Goal: Task Accomplishment & Management: Manage account settings

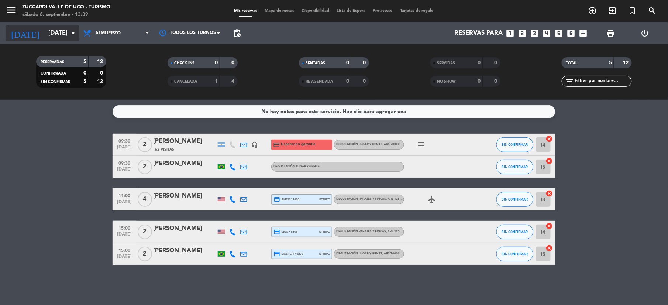
click at [48, 30] on input "[DATE]" at bounding box center [84, 33] width 79 height 14
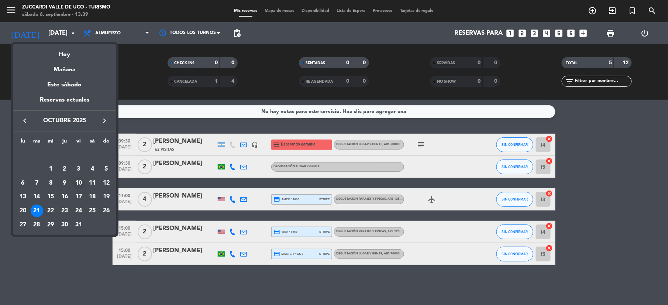
click at [79, 178] on div "10" at bounding box center [78, 183] width 13 height 13
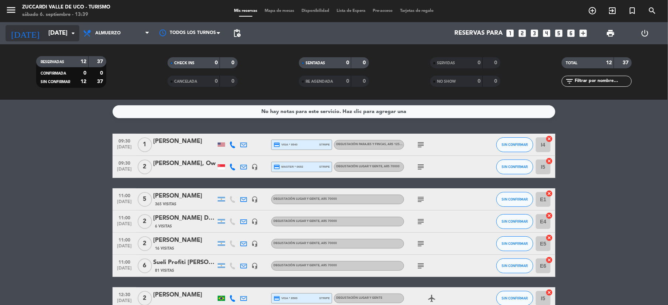
click at [24, 30] on icon "[DATE]" at bounding box center [25, 33] width 39 height 16
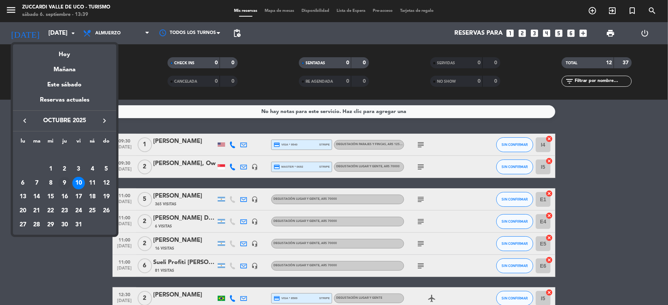
click at [60, 179] on div "9" at bounding box center [64, 183] width 13 height 13
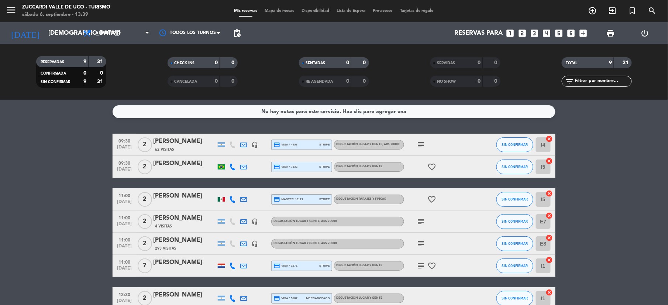
click at [57, 42] on div "[DATE] [DATE] arrow_drop_down" at bounding box center [43, 33] width 74 height 22
click at [52, 36] on input "[DEMOGRAPHIC_DATA][DATE]" at bounding box center [84, 33] width 79 height 14
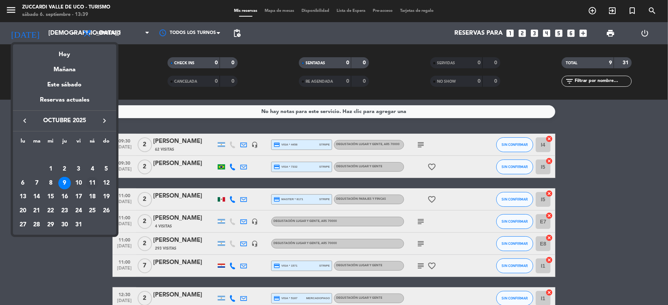
click at [91, 180] on div "11" at bounding box center [92, 183] width 13 height 13
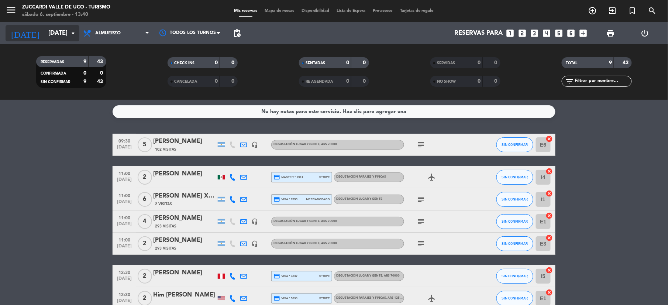
click at [51, 30] on input "[DATE]" at bounding box center [84, 33] width 79 height 14
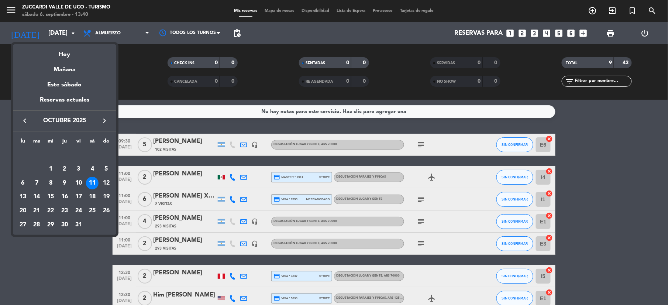
click at [101, 120] on icon "keyboard_arrow_right" at bounding box center [104, 120] width 9 height 9
click at [37, 183] on div "11" at bounding box center [37, 183] width 13 height 13
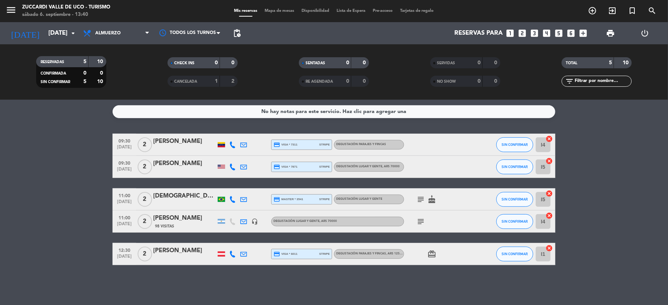
click at [179, 222] on div "[PERSON_NAME]" at bounding box center [184, 218] width 63 height 10
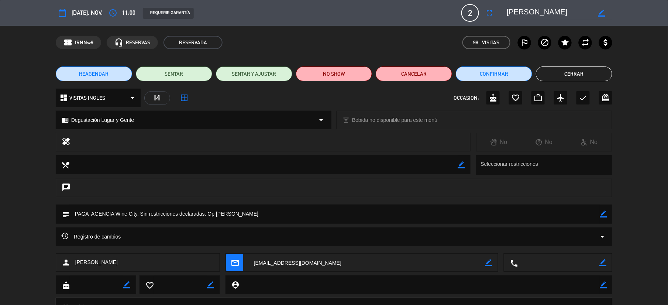
click at [572, 72] on button "Cerrar" at bounding box center [574, 73] width 76 height 15
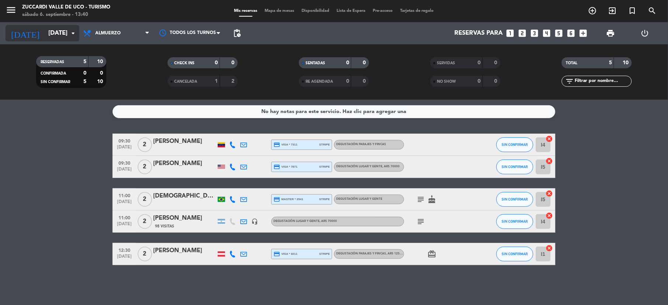
click at [45, 33] on input "[DATE]" at bounding box center [84, 33] width 79 height 14
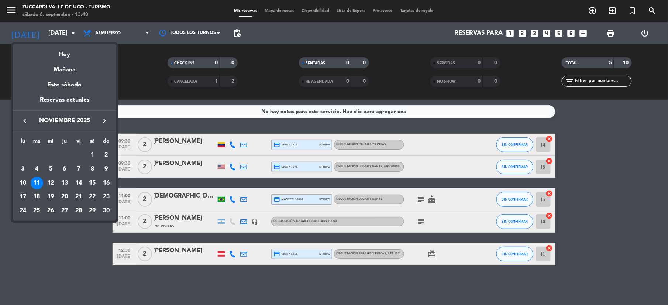
click at [23, 118] on icon "keyboard_arrow_left" at bounding box center [24, 120] width 9 height 9
click at [89, 185] on div "11" at bounding box center [92, 183] width 13 height 13
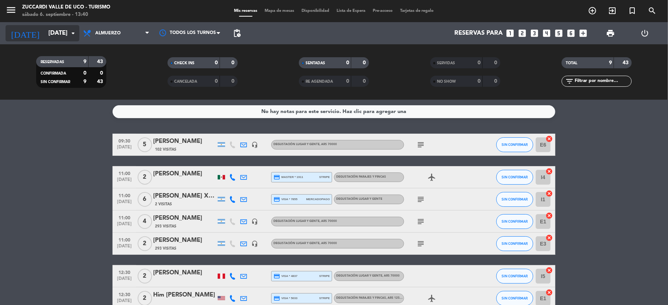
click at [45, 29] on input "[DATE]" at bounding box center [84, 33] width 79 height 14
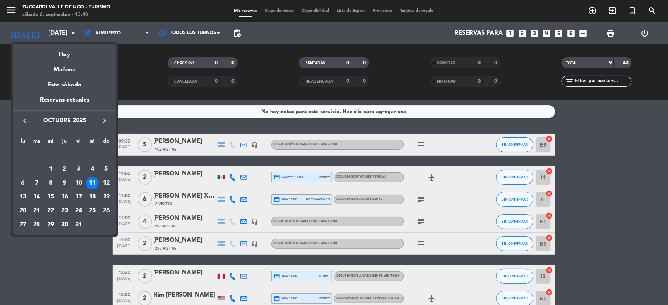
click at [109, 123] on button "keyboard_arrow_right" at bounding box center [104, 121] width 13 height 10
click at [36, 181] on div "11" at bounding box center [37, 183] width 13 height 13
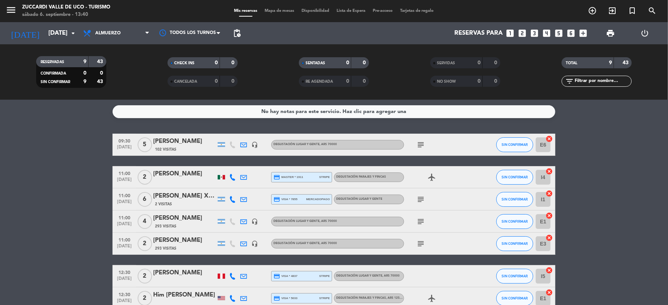
type input "[DATE]"
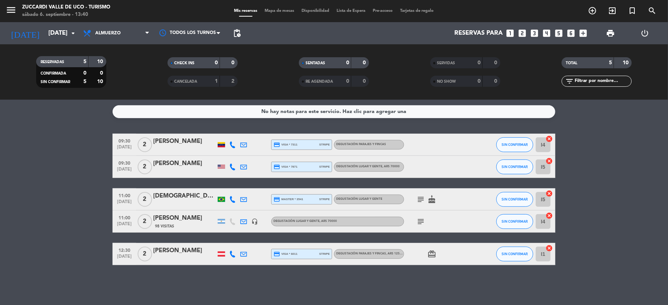
click at [182, 221] on div "[PERSON_NAME]" at bounding box center [184, 218] width 63 height 10
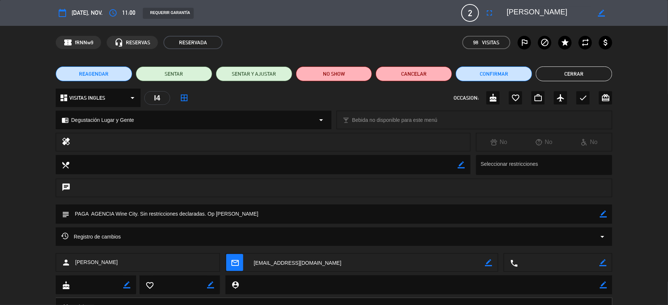
click at [96, 76] on span "REAGENDAR" at bounding box center [94, 74] width 30 height 8
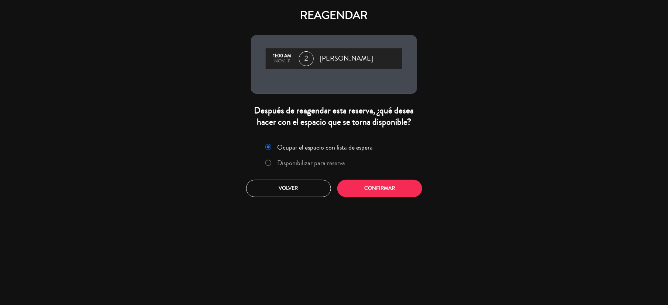
click at [321, 163] on label "Disponibilizar para reserva" at bounding box center [311, 162] width 68 height 7
click at [372, 195] on button "Confirmar" at bounding box center [379, 188] width 85 height 17
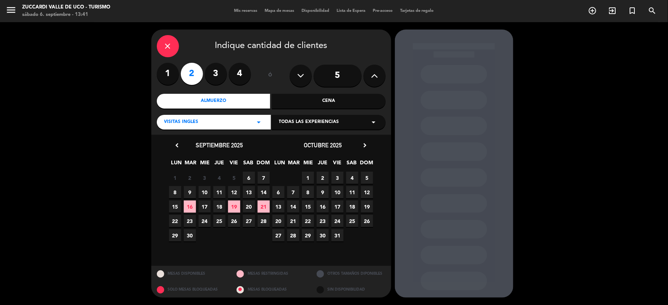
click at [314, 119] on span "Todas las experiencias" at bounding box center [309, 121] width 60 height 7
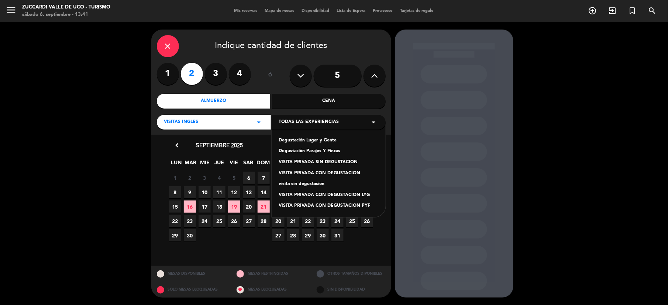
click at [314, 141] on div "Degustación Lugar y Gente" at bounding box center [328, 140] width 99 height 7
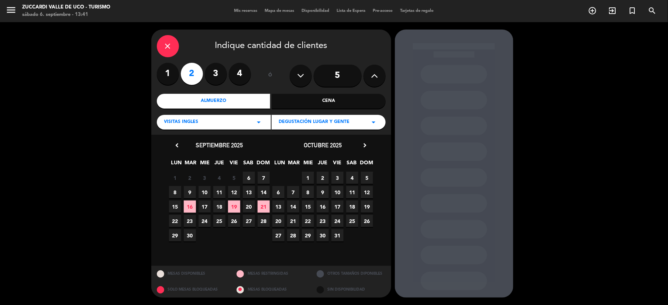
click at [352, 194] on span "11" at bounding box center [352, 192] width 12 height 12
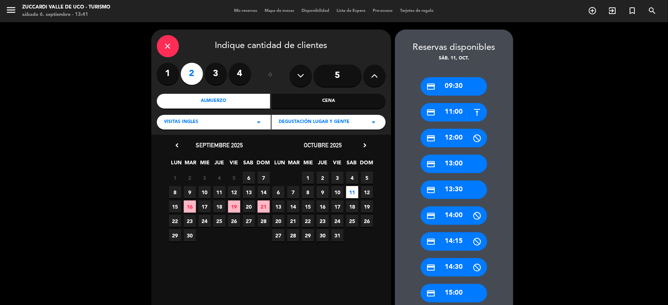
click at [453, 110] on div "credit_card 11:00" at bounding box center [453, 112] width 66 height 18
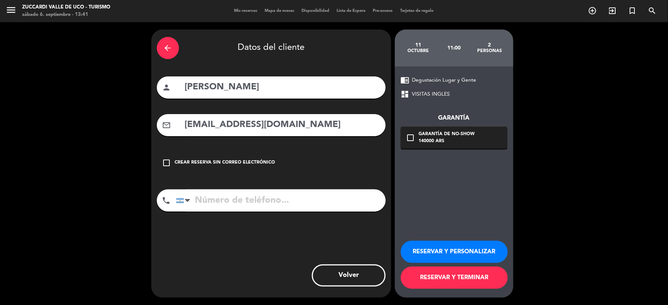
click at [447, 248] on button "RESERVAR Y PERSONALIZAR" at bounding box center [454, 251] width 107 height 22
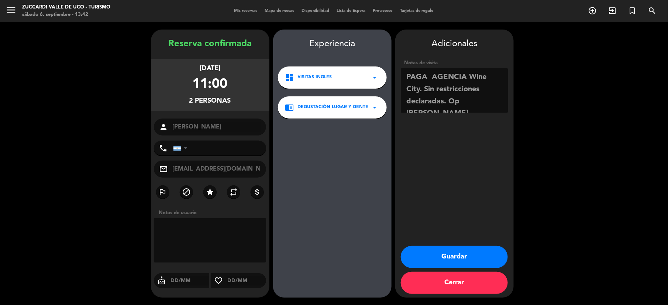
click at [455, 249] on button "Guardar" at bounding box center [454, 257] width 107 height 22
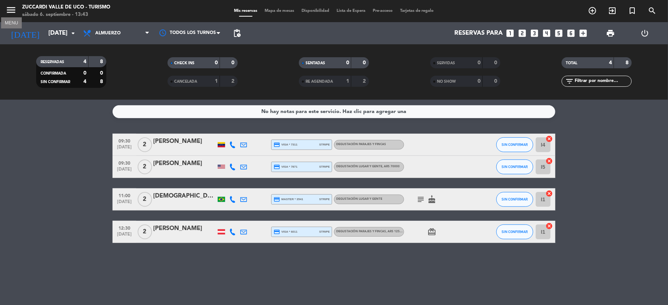
click at [9, 17] on button "menu" at bounding box center [11, 11] width 11 height 14
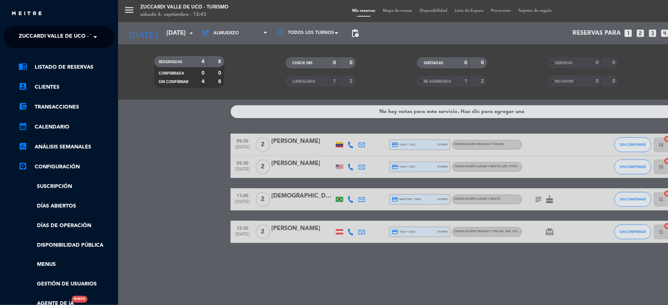
click at [49, 40] on span "Zuccardi Valle de Uco - Turismo" at bounding box center [66, 36] width 95 height 15
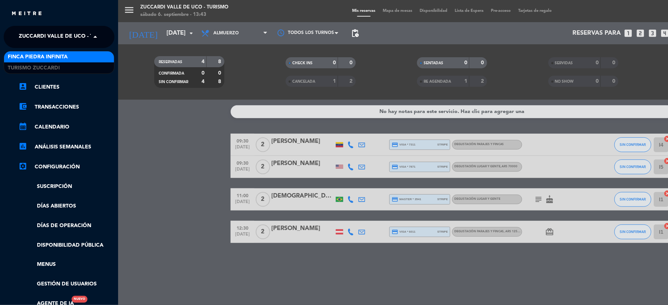
click at [51, 55] on span "Finca Piedra Infinita" at bounding box center [38, 57] width 60 height 8
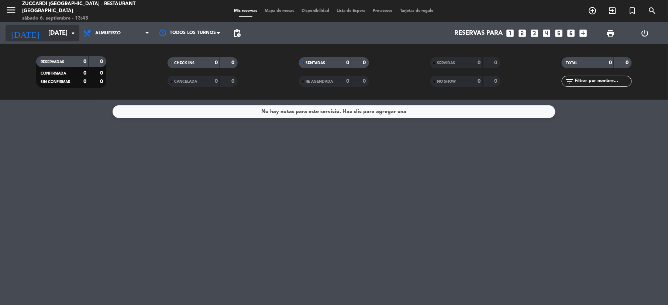
click at [46, 32] on input "[DATE]" at bounding box center [84, 33] width 79 height 14
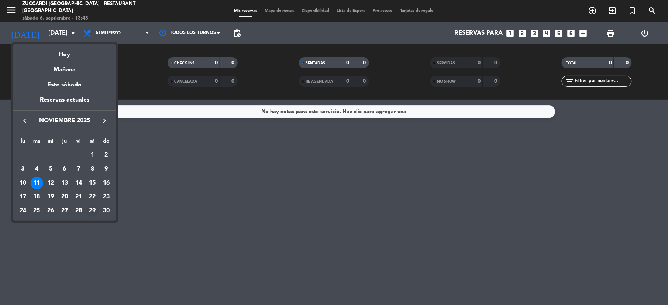
click at [91, 210] on div "29" at bounding box center [92, 210] width 13 height 13
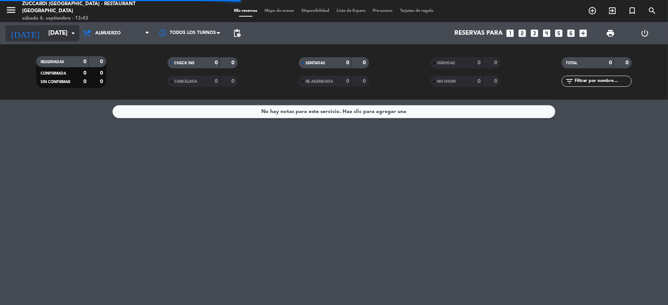
click at [45, 31] on input "[DATE]" at bounding box center [84, 33] width 79 height 14
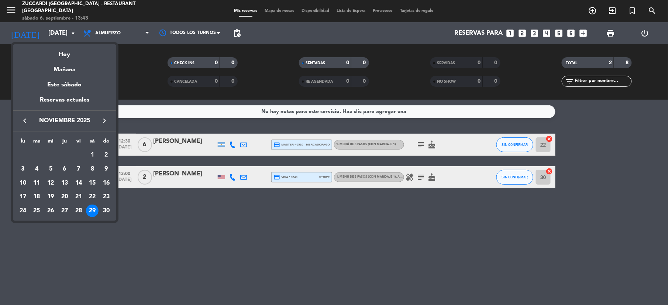
click at [27, 127] on div "keyboard_arrow_left [DATE] keyboard_arrow_right" at bounding box center [64, 120] width 103 height 21
click at [25, 123] on icon "keyboard_arrow_left" at bounding box center [24, 120] width 9 height 9
click at [12, 226] on div at bounding box center [334, 152] width 668 height 305
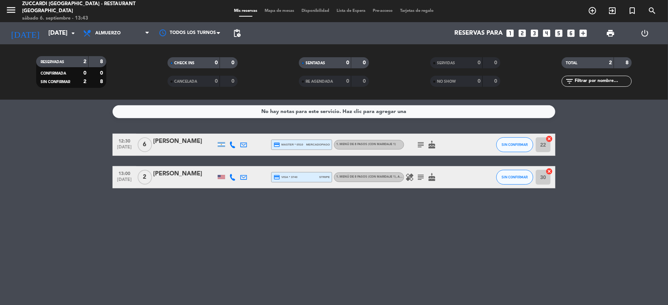
drag, startPoint x: 21, startPoint y: 222, endPoint x: 27, endPoint y: 189, distance: 33.5
click at [24, 221] on div "No hay notas para este servicio. Haz clic para agregar una 12:30 [DATE] 6 [PERS…" at bounding box center [334, 202] width 668 height 205
click at [46, 38] on input "[DATE]" at bounding box center [84, 33] width 79 height 14
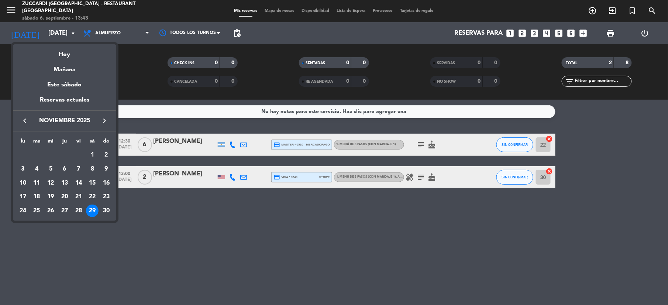
click at [26, 117] on icon "keyboard_arrow_left" at bounding box center [24, 120] width 9 height 9
click at [18, 228] on div "29" at bounding box center [23, 224] width 13 height 13
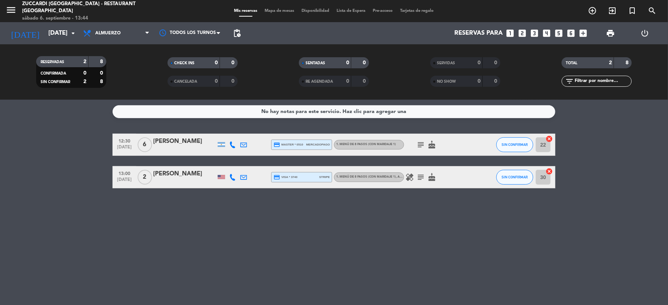
type input "[DATE]"
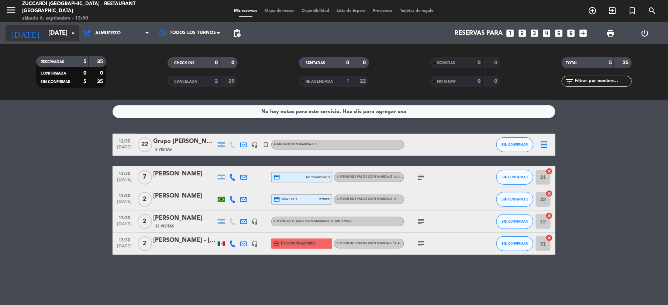
click at [45, 30] on input "[DATE]" at bounding box center [84, 33] width 79 height 14
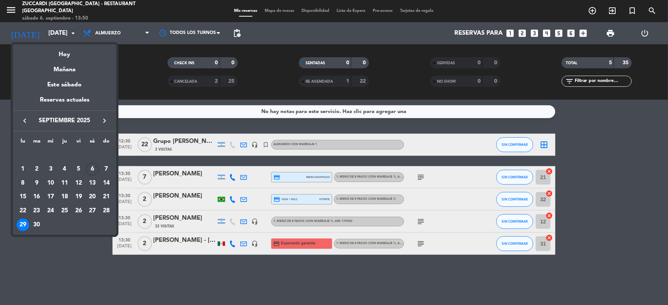
click at [522, 34] on div at bounding box center [334, 152] width 668 height 305
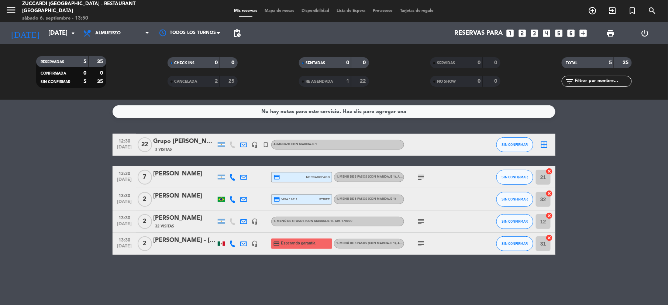
click at [522, 34] on icon "looks_two" at bounding box center [522, 33] width 10 height 10
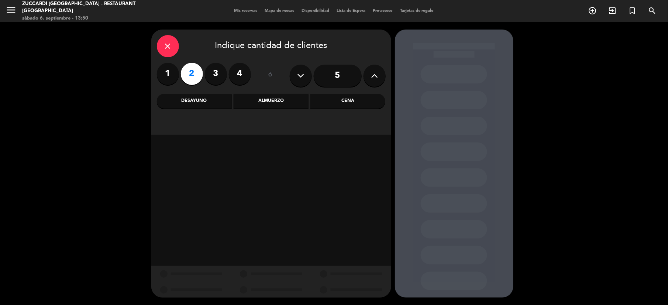
click at [262, 101] on div "Almuerzo" at bounding box center [270, 101] width 75 height 15
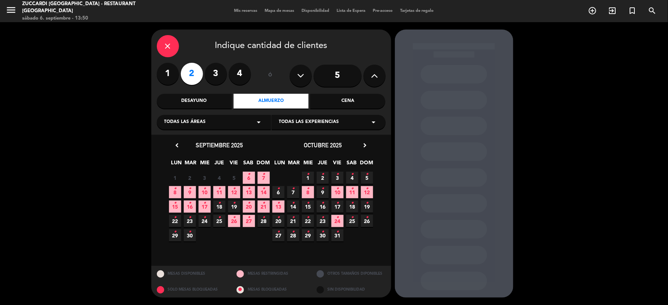
click at [257, 122] on icon "arrow_drop_down" at bounding box center [259, 122] width 9 height 9
click at [198, 152] on div "SALON NUEVO" at bounding box center [213, 151] width 99 height 7
click at [173, 238] on span "29 •" at bounding box center [175, 235] width 12 height 12
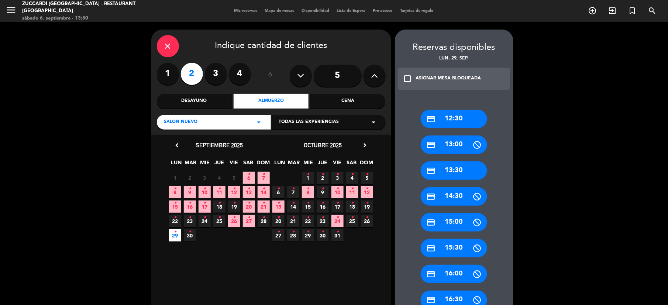
click at [352, 120] on div "Todas las experiencias arrow_drop_down" at bounding box center [328, 122] width 114 height 15
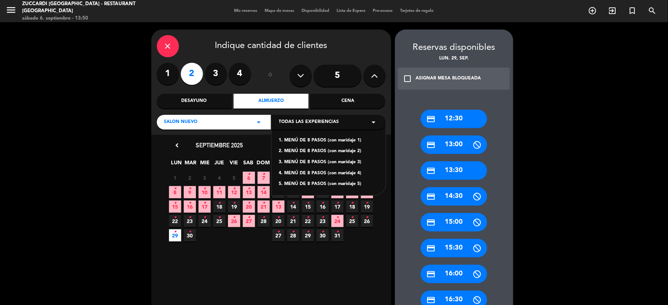
click at [350, 139] on div "1. MENÚ DE 8 PASOS (con maridaje 1)" at bounding box center [328, 140] width 99 height 7
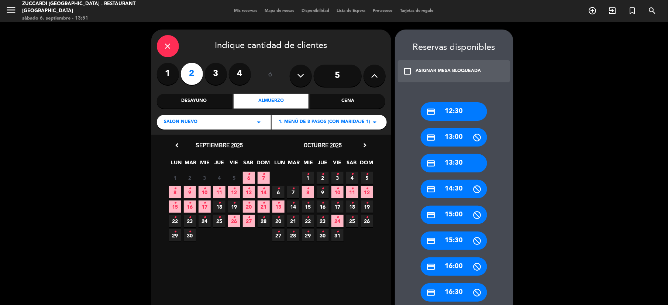
click at [453, 113] on div "credit_card 12:30" at bounding box center [453, 111] width 66 height 18
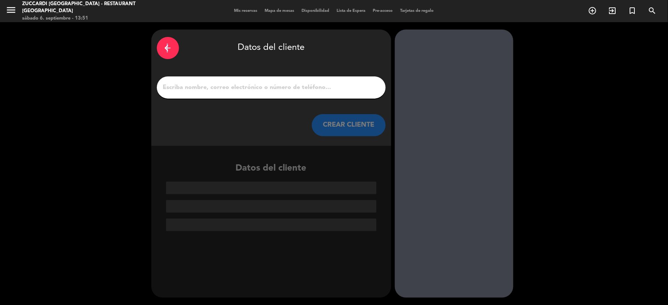
click at [167, 52] on icon "arrow_back" at bounding box center [167, 48] width 9 height 9
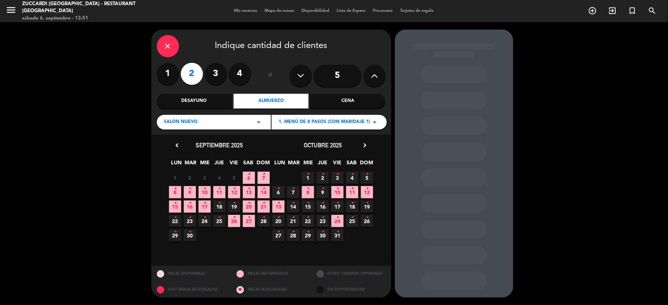
click at [173, 236] on span "29 •" at bounding box center [175, 235] width 12 height 12
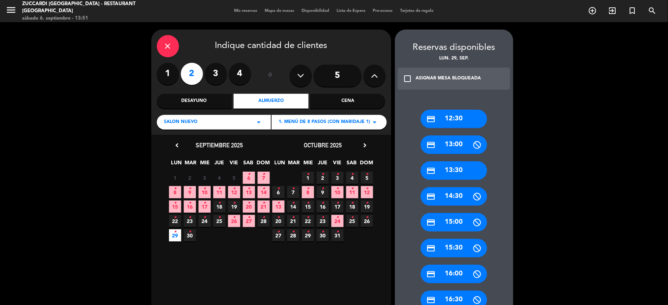
click at [460, 117] on div "credit_card 12:30" at bounding box center [453, 119] width 66 height 18
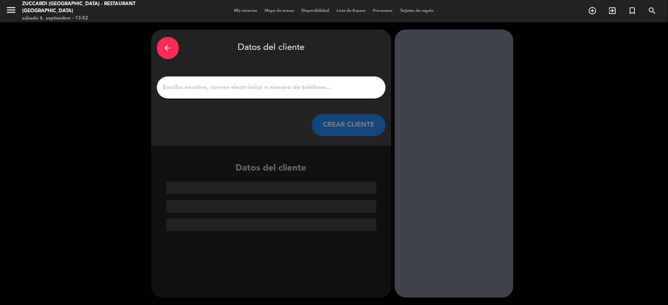
click at [216, 79] on div at bounding box center [271, 87] width 229 height 22
click at [214, 84] on input "1" at bounding box center [271, 87] width 218 height 10
paste input "[PERSON_NAME]"
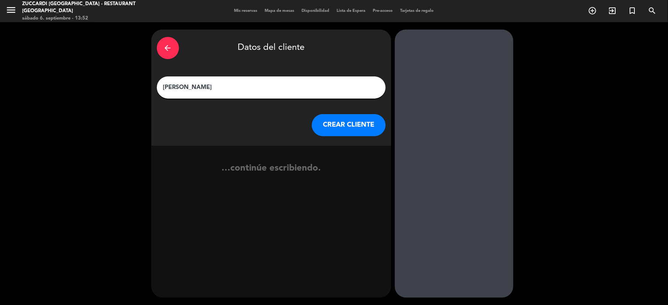
type input "[PERSON_NAME]"
click at [353, 132] on button "CREAR CLIENTE" at bounding box center [349, 125] width 74 height 22
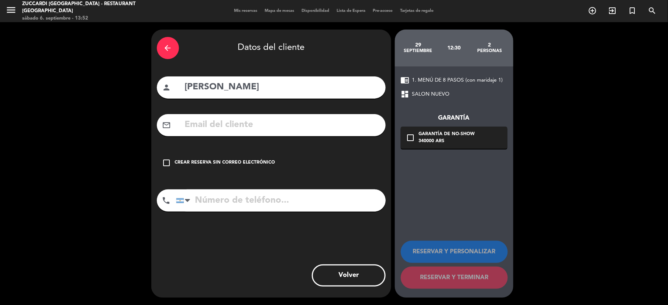
drag, startPoint x: 283, startPoint y: 120, endPoint x: 281, endPoint y: 127, distance: 6.9
click at [281, 122] on input "text" at bounding box center [282, 124] width 196 height 15
paste input "[EMAIL_ADDRESS][DOMAIN_NAME]"
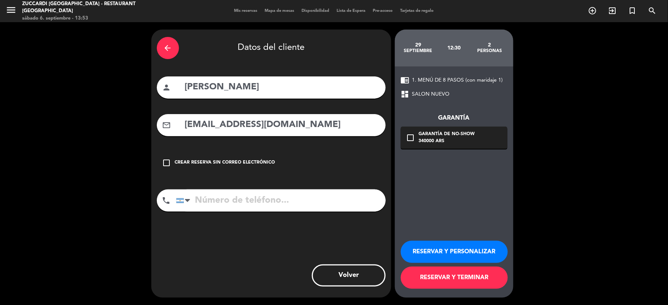
type input "[EMAIL_ADDRESS][DOMAIN_NAME]"
click at [278, 202] on input "tel" at bounding box center [281, 200] width 210 height 22
click at [442, 257] on button "RESERVAR Y PERSONALIZAR" at bounding box center [454, 251] width 107 height 22
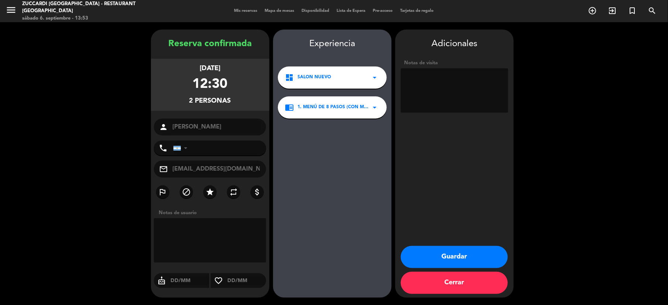
click at [437, 88] on textarea at bounding box center [454, 90] width 107 height 44
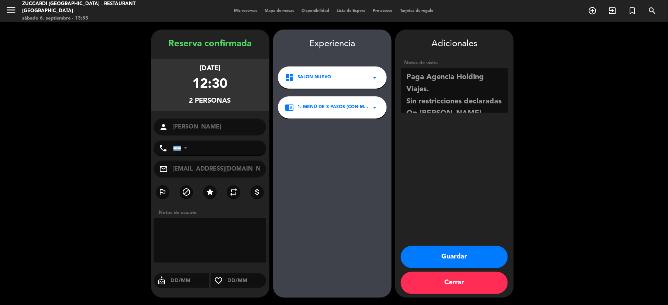
scroll to position [5, 0]
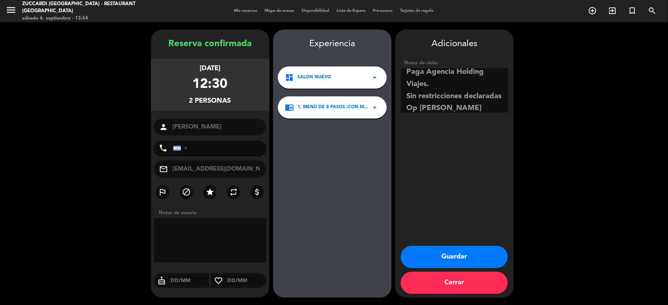
type textarea "Paga Agencia Holding Viajes. Sin restricciones declaradas Op [PERSON_NAME]"
click at [452, 249] on button "Guardar" at bounding box center [454, 257] width 107 height 22
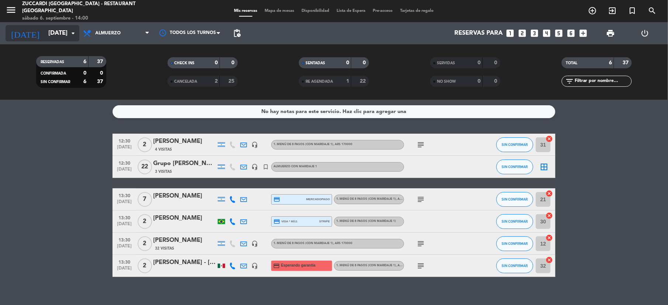
click at [45, 30] on input "[DATE]" at bounding box center [84, 33] width 79 height 14
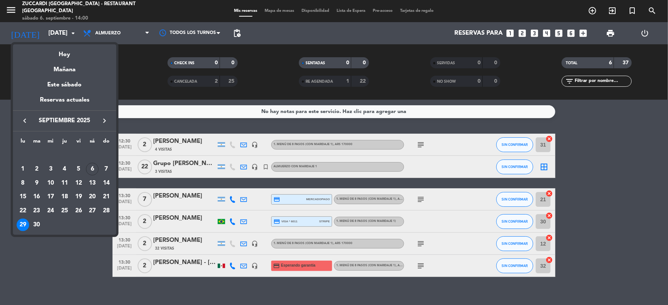
click at [105, 120] on icon "keyboard_arrow_right" at bounding box center [104, 120] width 9 height 9
click at [93, 201] on div "22" at bounding box center [92, 196] width 13 height 13
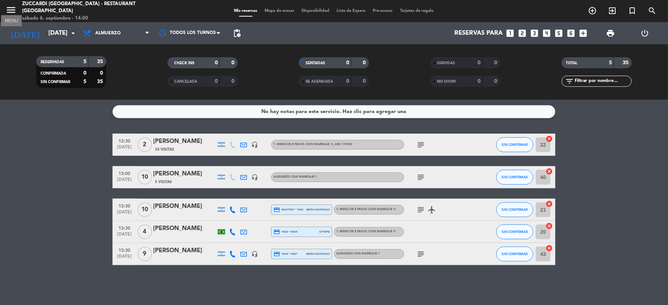
click at [9, 9] on icon "menu" at bounding box center [11, 9] width 11 height 11
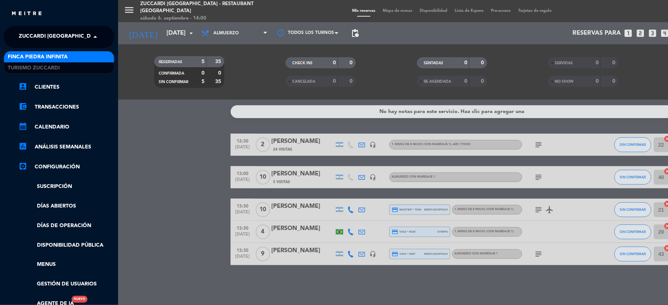
click at [39, 34] on span "Zuccardi [GEOGRAPHIC_DATA] - Restaurant [GEOGRAPHIC_DATA]" at bounding box center [107, 36] width 177 height 15
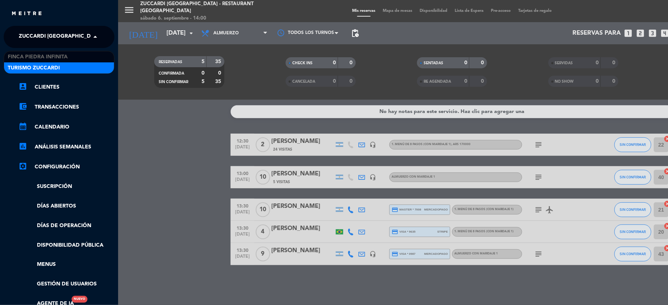
click at [30, 69] on span "Turismo Zuccardi" at bounding box center [34, 68] width 52 height 8
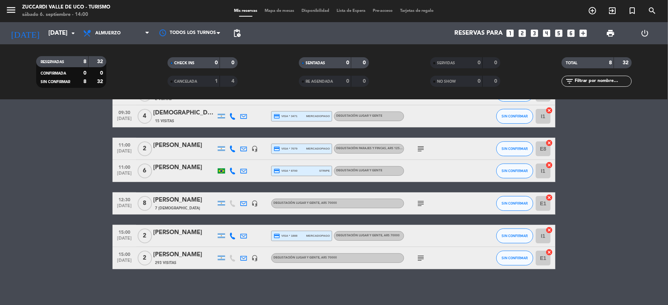
scroll to position [73, 0]
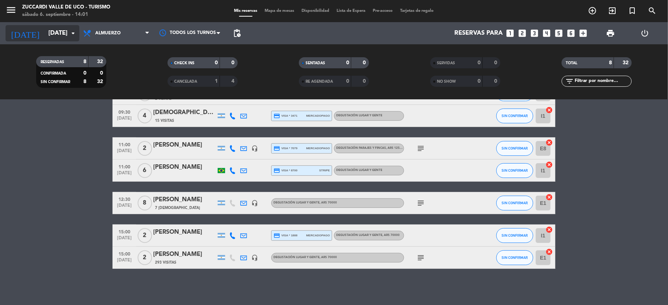
click at [52, 34] on input "[DATE]" at bounding box center [84, 33] width 79 height 14
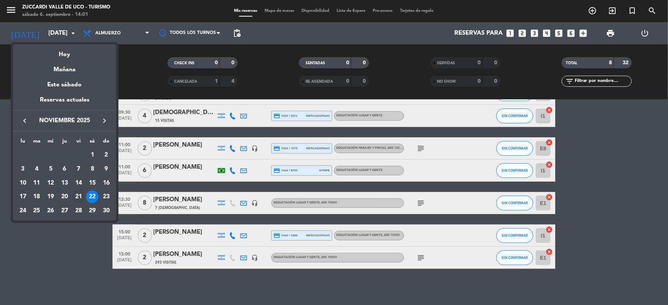
click at [78, 197] on div "21" at bounding box center [78, 196] width 13 height 13
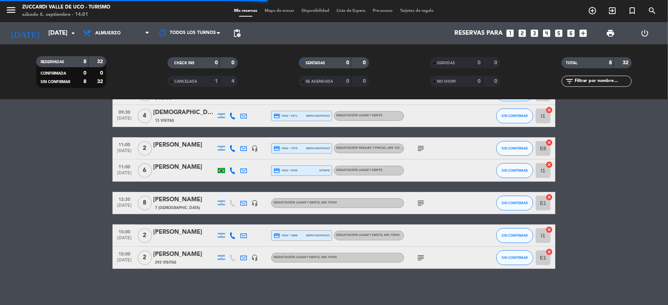
scroll to position [41, 0]
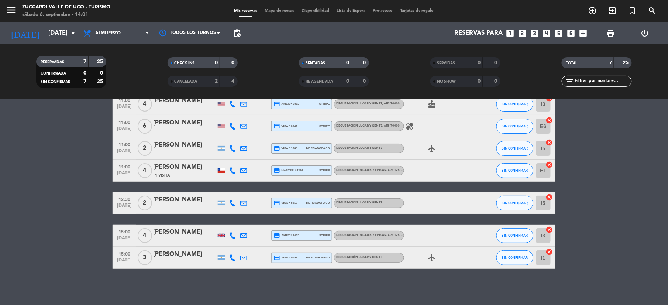
click at [32, 22] on div "[DATE] [DATE] arrow_drop_down" at bounding box center [43, 33] width 74 height 22
click at [58, 44] on div "RESERVADAS 7 25 CONFIRMADA 0 0 SIN CONFIRMAR 7 25 CHECK INS 0 0 CANCELADA 2 4 S…" at bounding box center [334, 71] width 668 height 55
click at [58, 41] on div "[DATE] [DATE] arrow_drop_down" at bounding box center [43, 33] width 74 height 16
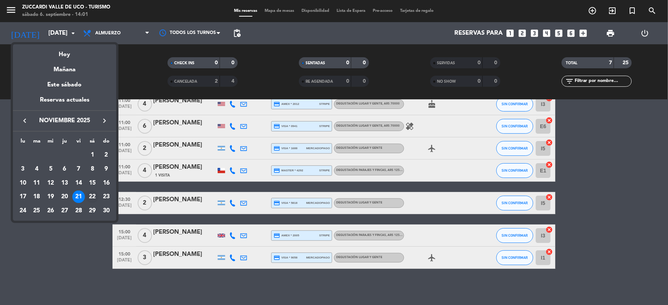
click at [90, 195] on div "22" at bounding box center [92, 196] width 13 height 13
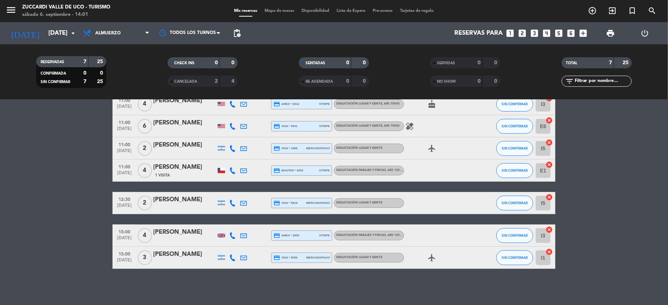
type input "[DATE]"
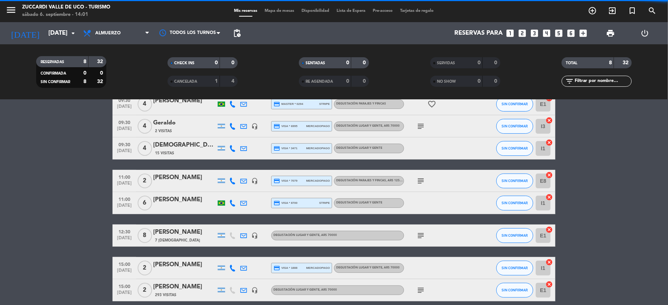
scroll to position [73, 0]
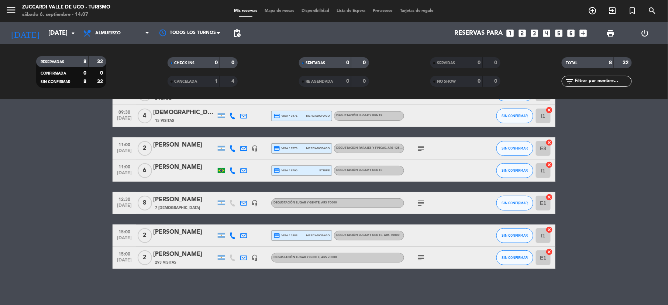
click at [177, 200] on div "[PERSON_NAME]" at bounding box center [184, 200] width 63 height 10
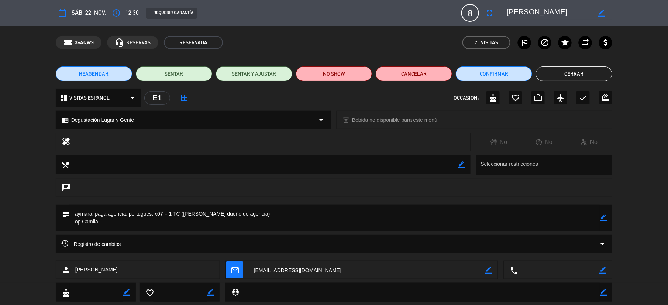
click at [558, 72] on button "Cerrar" at bounding box center [574, 73] width 76 height 15
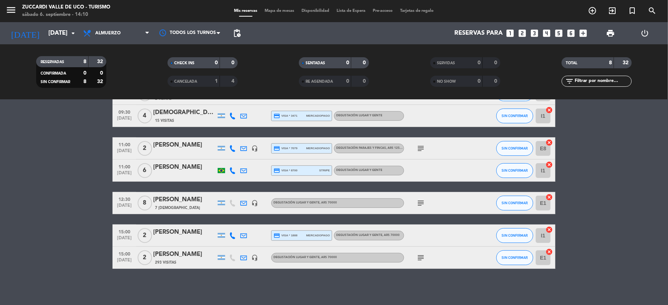
click at [179, 202] on div "[PERSON_NAME]" at bounding box center [184, 200] width 63 height 10
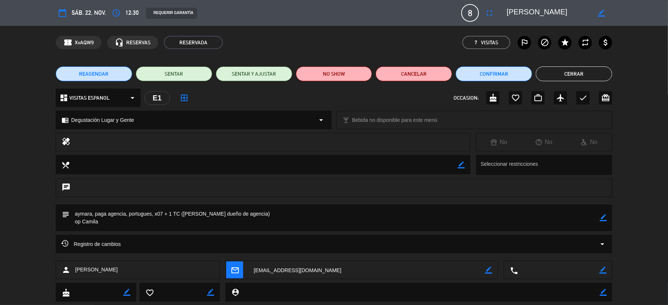
click at [70, 70] on button "REAGENDAR" at bounding box center [94, 73] width 76 height 15
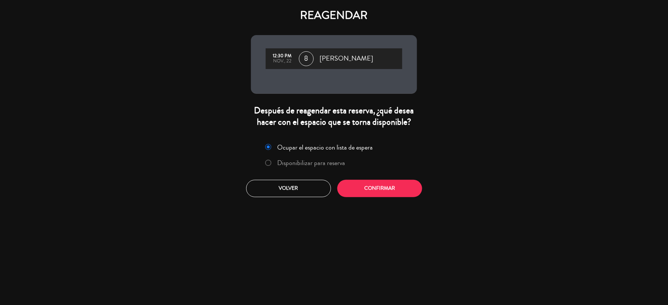
click at [300, 160] on label "Disponibilizar para reserva" at bounding box center [311, 162] width 68 height 7
click at [387, 192] on button "Confirmar" at bounding box center [379, 188] width 85 height 17
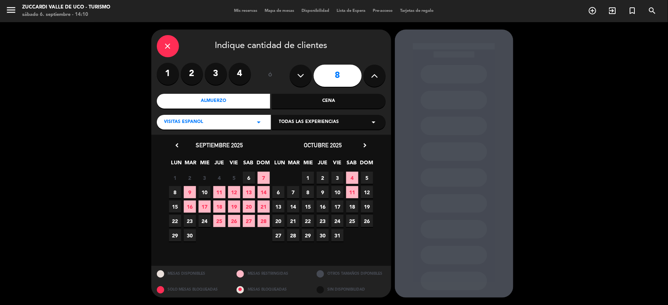
click at [365, 146] on icon "chevron_right" at bounding box center [365, 145] width 8 height 8
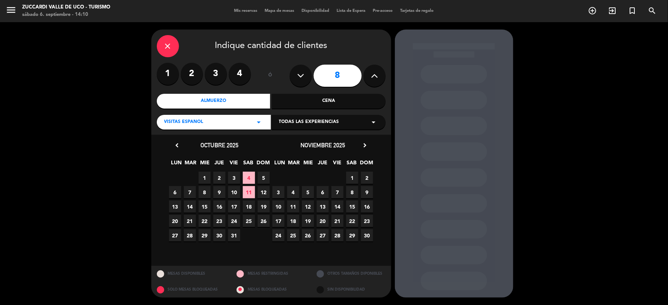
click at [338, 222] on span "21" at bounding box center [337, 221] width 12 height 12
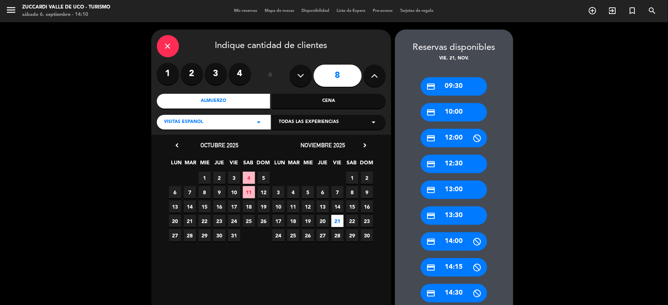
click at [454, 161] on div "credit_card 12:30" at bounding box center [453, 164] width 66 height 18
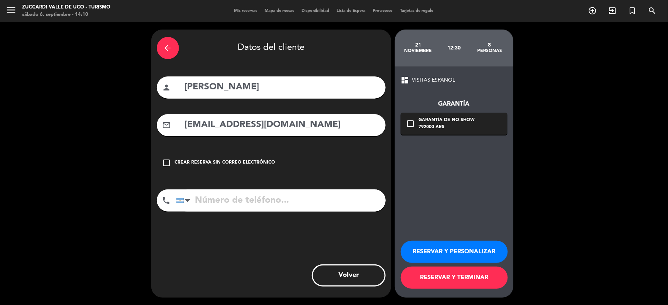
click at [460, 248] on button "RESERVAR Y PERSONALIZAR" at bounding box center [454, 251] width 107 height 22
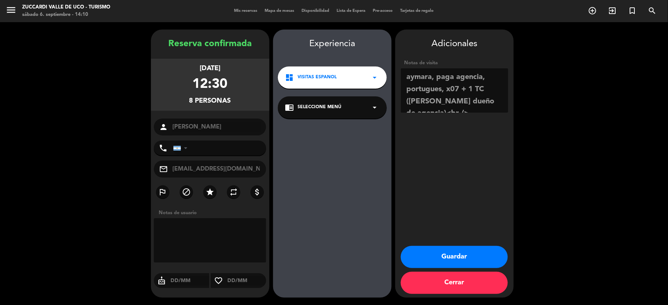
click at [446, 256] on button "Guardar" at bounding box center [454, 257] width 107 height 22
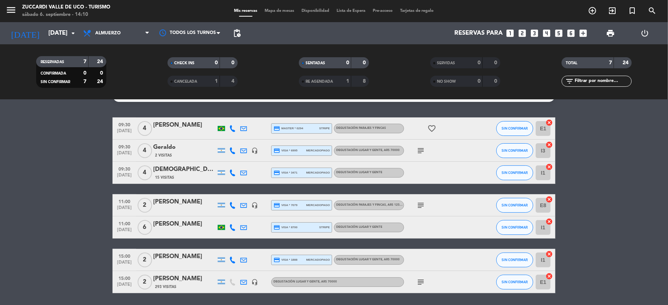
scroll to position [41, 0]
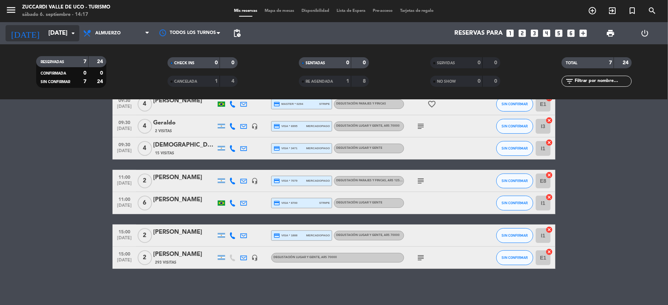
click at [61, 35] on input "[DATE]" at bounding box center [84, 33] width 79 height 14
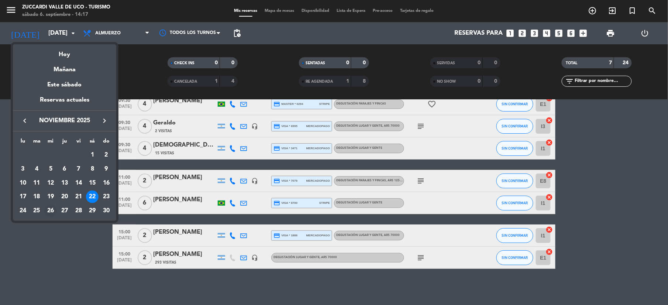
click at [49, 212] on div "26" at bounding box center [50, 210] width 13 height 13
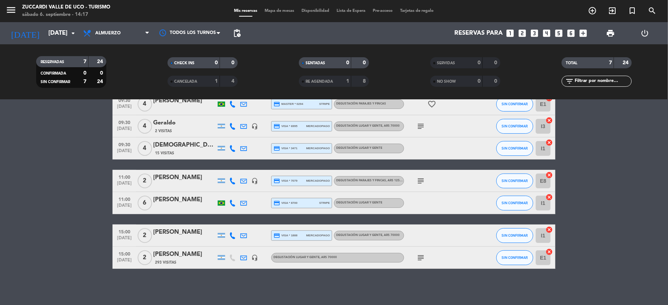
type input "[DATE]"
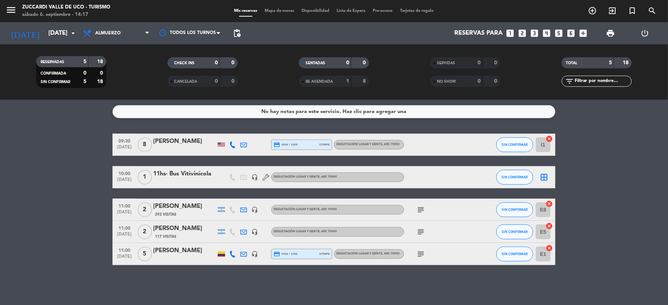
scroll to position [0, 0]
click at [520, 35] on icon "looks_two" at bounding box center [522, 33] width 10 height 10
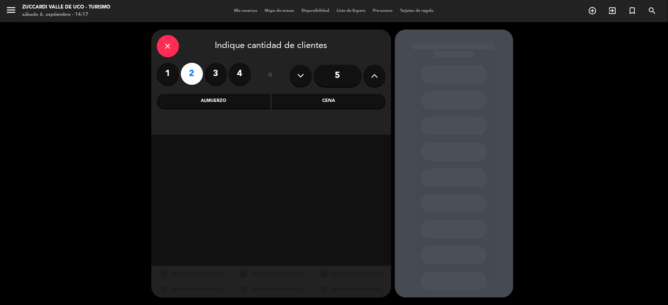
click at [246, 100] on div "Almuerzo" at bounding box center [214, 101] width 114 height 15
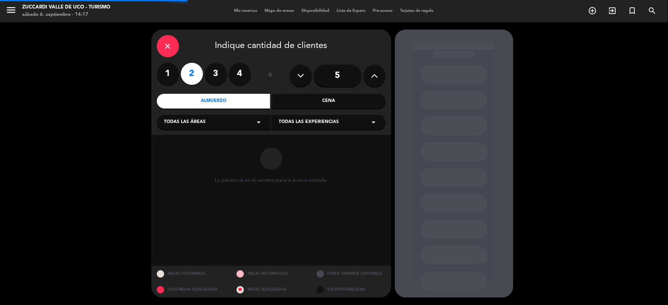
click at [313, 127] on div "Todas las experiencias arrow_drop_down" at bounding box center [328, 122] width 114 height 15
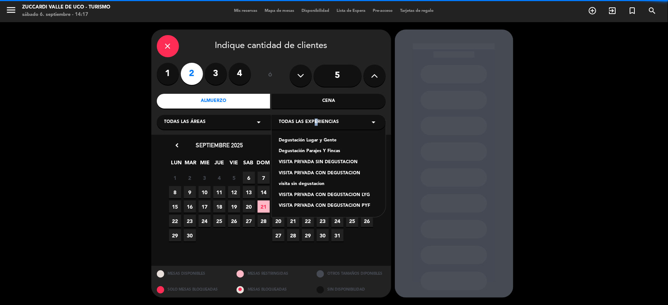
click at [313, 142] on div "Degustación Lugar y Gente" at bounding box center [328, 140] width 99 height 7
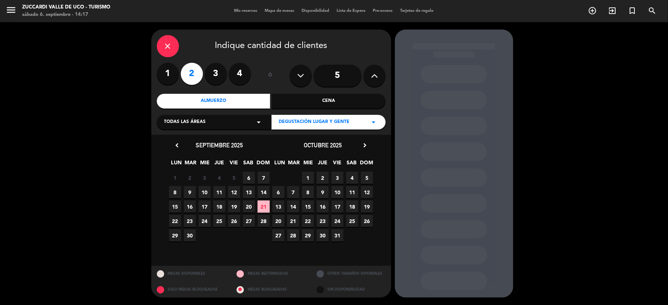
click at [366, 140] on div "octubre 2025 chevron_right" at bounding box center [322, 145] width 103 height 10
click at [367, 148] on icon "chevron_right" at bounding box center [365, 145] width 8 height 8
click at [308, 235] on span "26" at bounding box center [308, 235] width 12 height 12
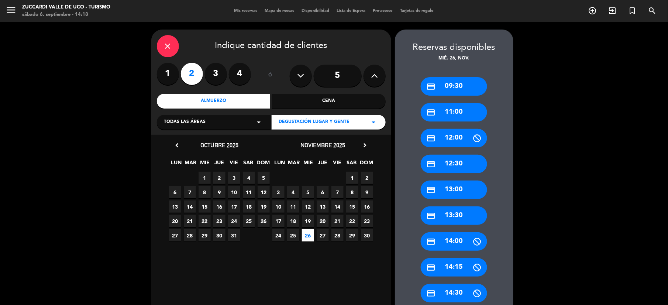
click at [458, 115] on div "credit_card 11:00" at bounding box center [453, 112] width 66 height 18
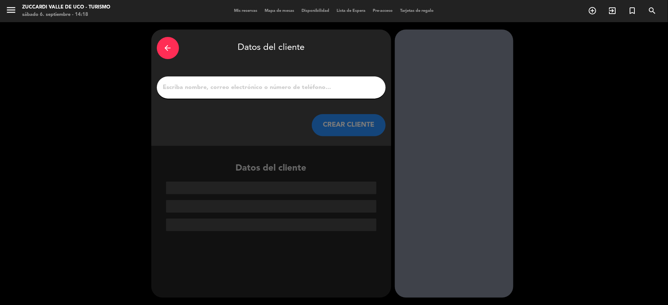
click at [187, 77] on div at bounding box center [271, 87] width 229 height 22
click at [196, 85] on input "1" at bounding box center [271, 87] width 218 height 10
paste input "[PERSON_NAME]"
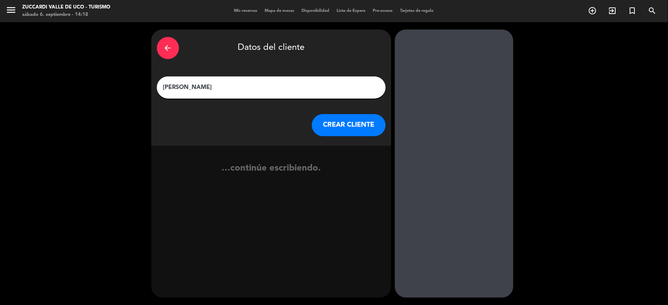
type input "[PERSON_NAME]"
click at [354, 122] on button "CREAR CLIENTE" at bounding box center [349, 125] width 74 height 22
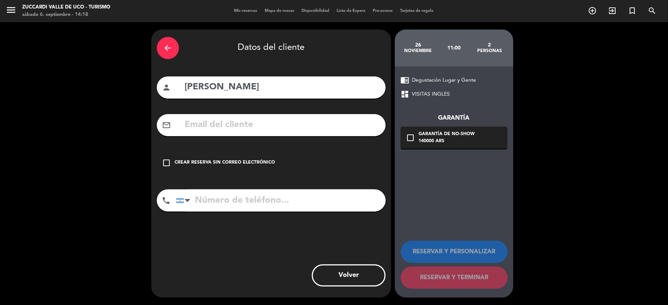
click at [280, 125] on input "text" at bounding box center [282, 124] width 196 height 15
paste input "[EMAIL_ADDRESS][DOMAIN_NAME]"
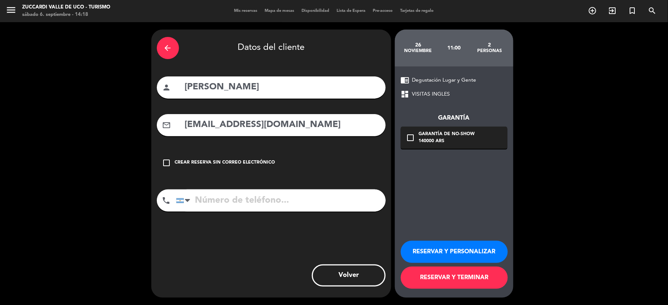
type input "[EMAIL_ADDRESS][DOMAIN_NAME]"
click at [460, 250] on button "RESERVAR Y PERSONALIZAR" at bounding box center [454, 251] width 107 height 22
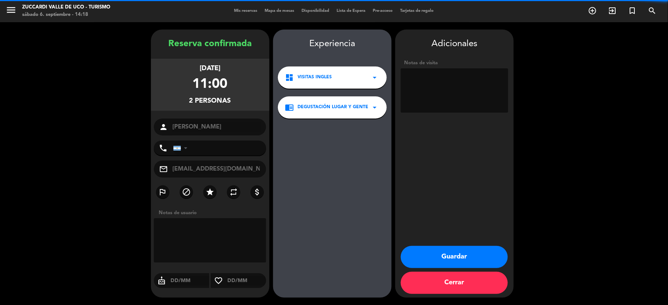
click at [446, 73] on textarea at bounding box center [454, 90] width 107 height 44
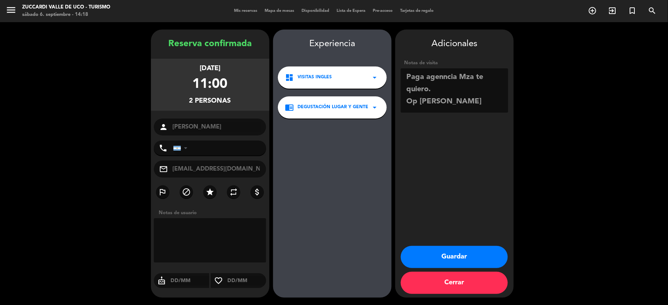
type textarea "Paga agenncia Mza te quiero. Op [PERSON_NAME]"
click at [460, 250] on button "Guardar" at bounding box center [454, 257] width 107 height 22
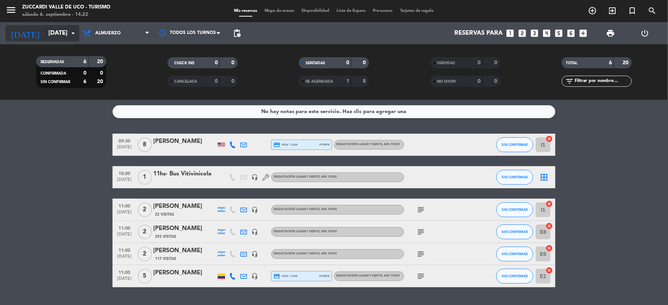
click at [51, 34] on input "[DATE]" at bounding box center [84, 33] width 79 height 14
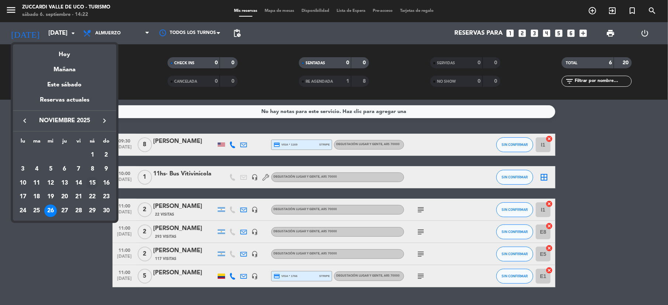
click at [92, 181] on div "15" at bounding box center [92, 183] width 13 height 13
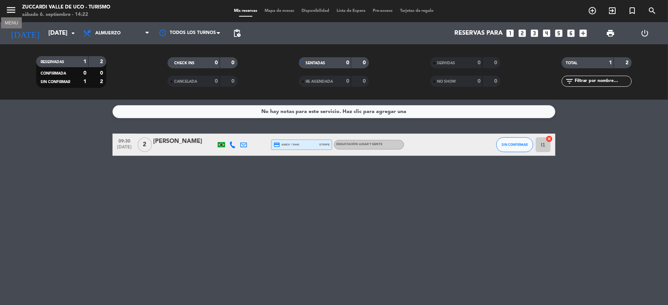
click at [7, 5] on icon "menu" at bounding box center [11, 9] width 11 height 11
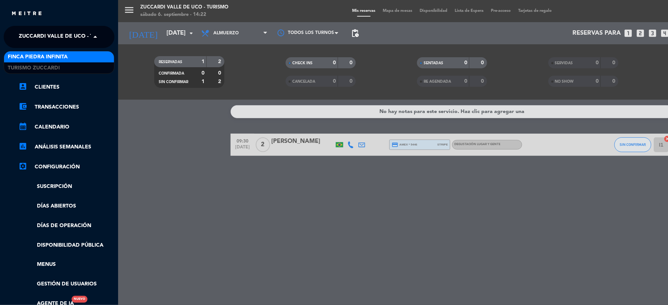
click at [52, 34] on span "Zuccardi Valle de Uco - Turismo" at bounding box center [66, 36] width 95 height 15
click at [44, 55] on span "Finca Piedra Infinita" at bounding box center [38, 57] width 60 height 8
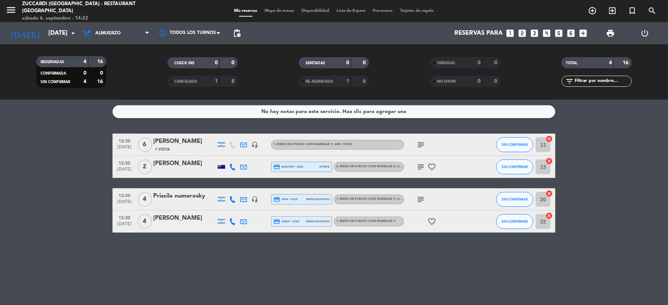
click at [418, 166] on icon "subject" at bounding box center [420, 166] width 9 height 9
click at [70, 32] on icon "arrow_drop_down" at bounding box center [73, 33] width 9 height 9
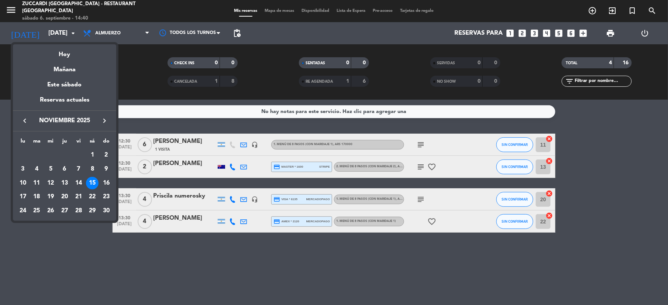
click at [105, 118] on icon "keyboard_arrow_right" at bounding box center [104, 120] width 9 height 9
click at [36, 169] on div "6" at bounding box center [37, 169] width 13 height 13
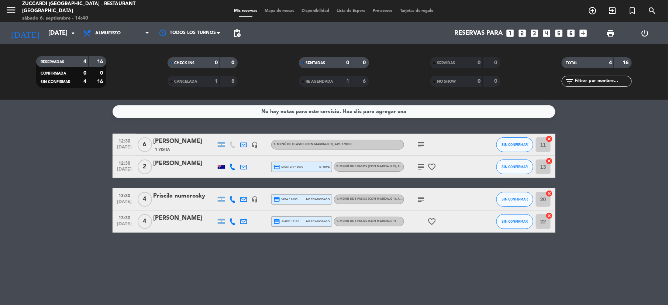
type input "[DATE]"
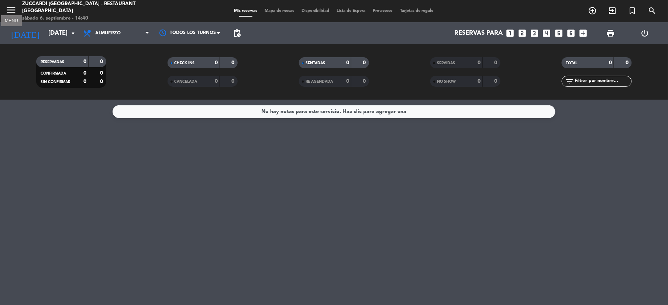
click at [8, 13] on icon "menu" at bounding box center [11, 9] width 11 height 11
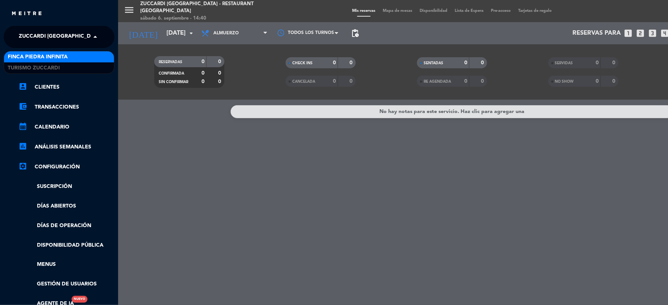
click at [46, 40] on span "Zuccardi [GEOGRAPHIC_DATA] - Restaurant [GEOGRAPHIC_DATA]" at bounding box center [107, 36] width 177 height 15
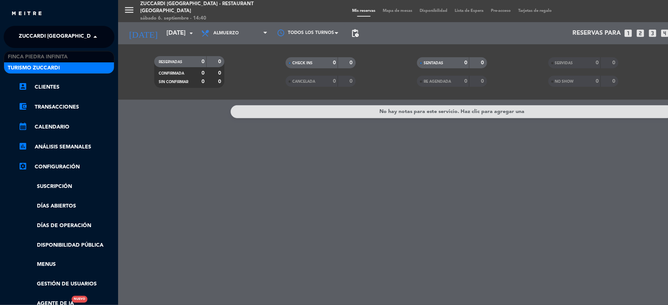
click at [41, 73] on div "Turismo Zuccardi" at bounding box center [59, 67] width 110 height 11
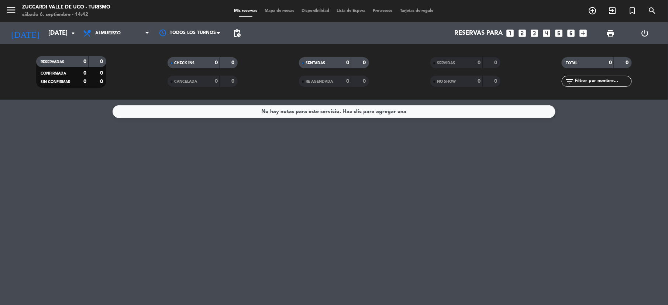
click at [523, 31] on icon "looks_two" at bounding box center [522, 33] width 10 height 10
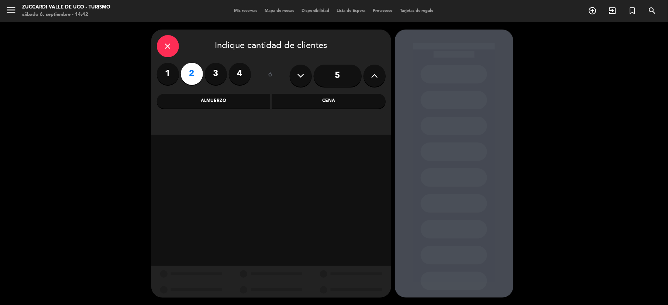
click at [259, 103] on div "Almuerzo" at bounding box center [214, 101] width 114 height 15
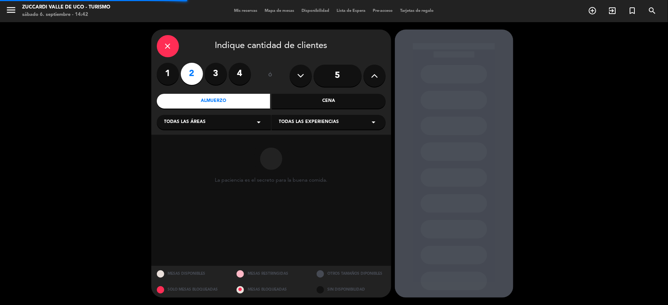
click at [306, 120] on span "Todas las experiencias" at bounding box center [309, 121] width 60 height 7
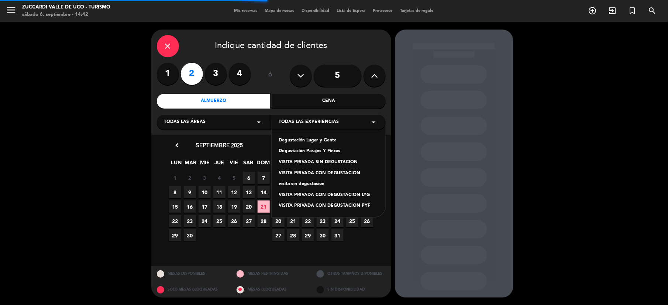
click at [308, 137] on div "Degustación Lugar y Gente" at bounding box center [328, 140] width 99 height 7
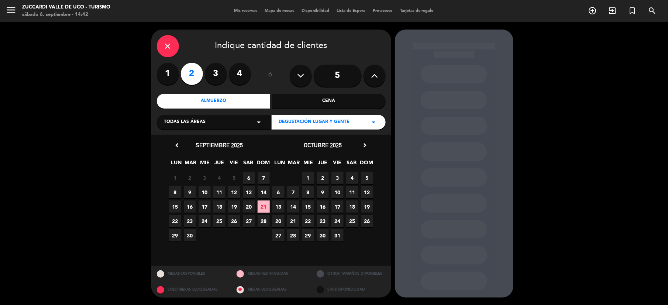
click at [370, 145] on div "octubre 2025 chevron_right" at bounding box center [322, 145] width 103 height 10
click at [364, 146] on icon "chevron_right" at bounding box center [365, 145] width 8 height 8
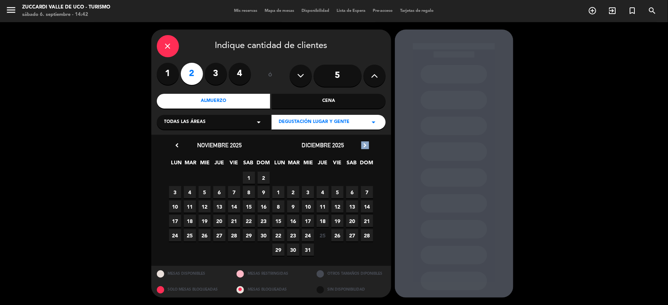
click at [364, 146] on icon "chevron_right" at bounding box center [365, 145] width 8 height 8
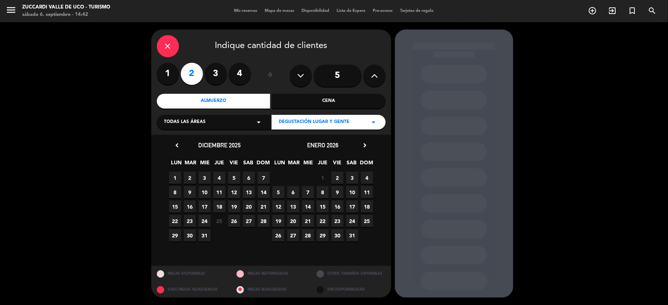
click at [298, 189] on span "6" at bounding box center [293, 192] width 12 height 12
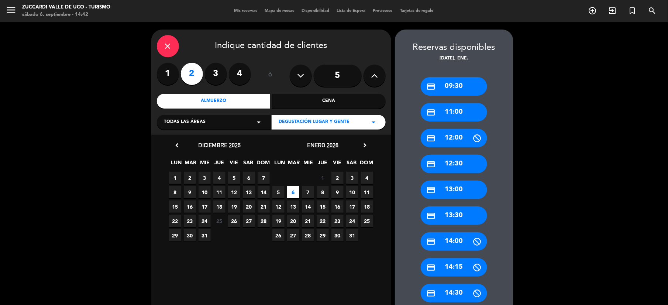
click at [466, 87] on div "credit_card 09:30" at bounding box center [453, 86] width 66 height 18
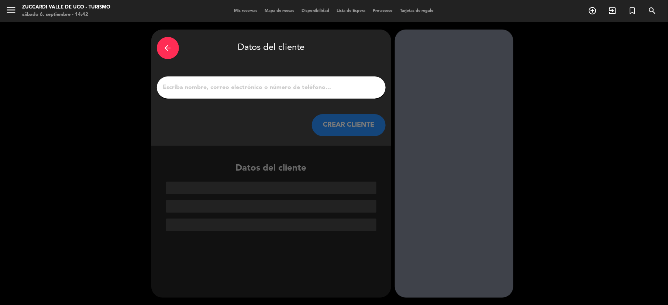
click at [204, 90] on input "1" at bounding box center [271, 87] width 218 height 10
click at [205, 83] on input "1" at bounding box center [271, 87] width 218 height 10
paste input "[PERSON_NAME]"
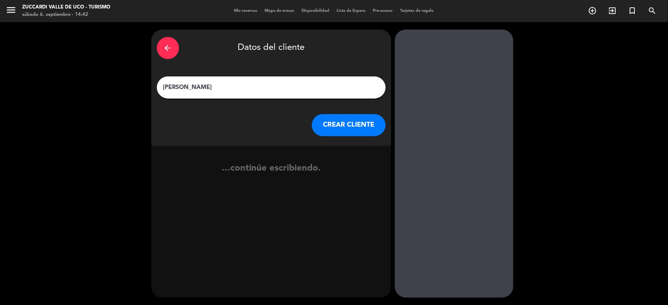
type input "[PERSON_NAME]"
click at [362, 124] on button "CREAR CLIENTE" at bounding box center [349, 125] width 74 height 22
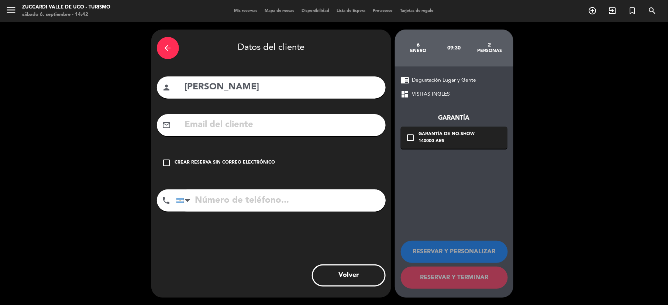
click at [317, 127] on input "text" at bounding box center [282, 124] width 196 height 15
paste input "[EMAIL_ADDRESS][DOMAIN_NAME]"
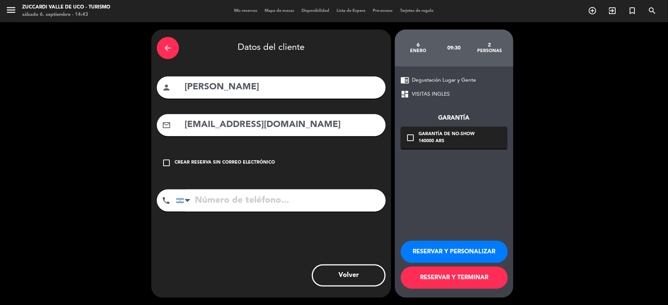
type input "[EMAIL_ADDRESS][DOMAIN_NAME]"
click at [436, 254] on button "RESERVAR Y PERSONALIZAR" at bounding box center [454, 251] width 107 height 22
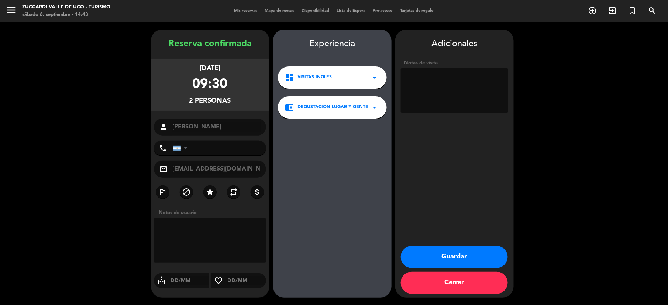
click at [434, 79] on textarea at bounding box center [454, 90] width 107 height 44
type textarea "Paga chofer en bodega. Port. Op [PERSON_NAME]"
click at [456, 258] on button "Guardar" at bounding box center [454, 257] width 107 height 22
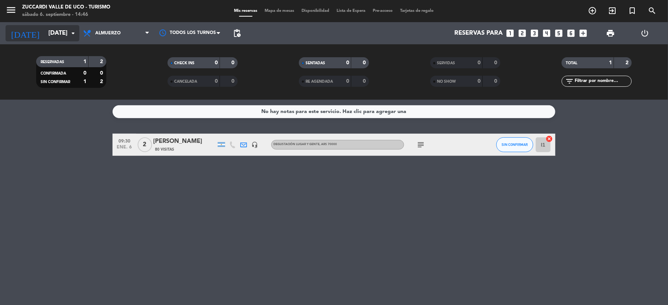
click at [62, 34] on input "[DATE]" at bounding box center [84, 33] width 79 height 14
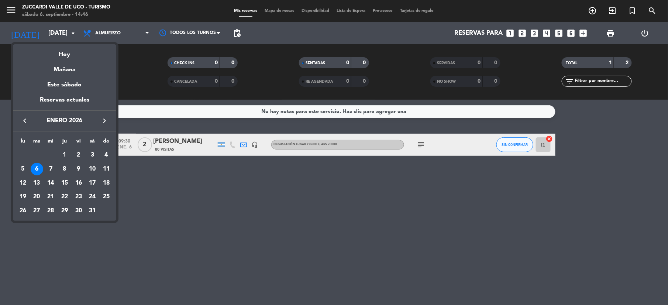
click at [107, 122] on icon "keyboard_arrow_right" at bounding box center [104, 120] width 9 height 9
click at [27, 120] on icon "keyboard_arrow_left" at bounding box center [24, 120] width 9 height 9
click at [26, 120] on icon "keyboard_arrow_left" at bounding box center [24, 120] width 9 height 9
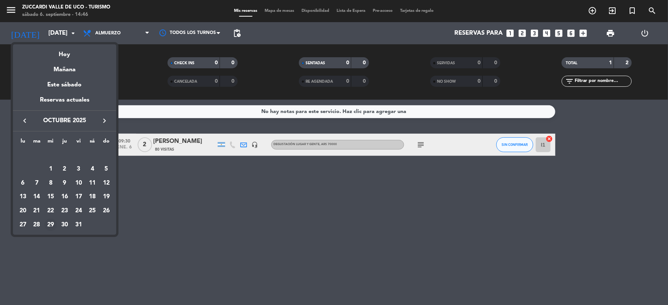
click at [53, 228] on div "29" at bounding box center [50, 224] width 13 height 13
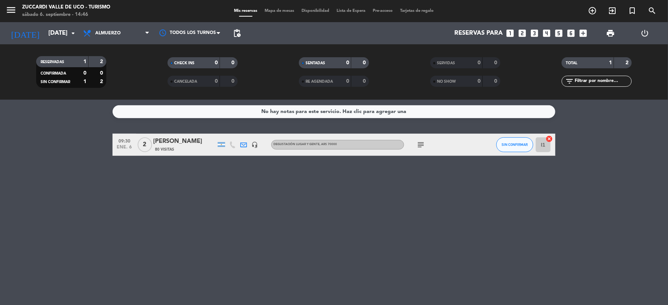
type input "[DATE]"
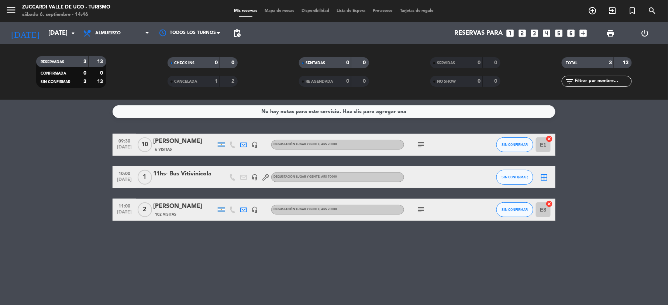
click at [526, 37] on icon "looks_two" at bounding box center [522, 33] width 10 height 10
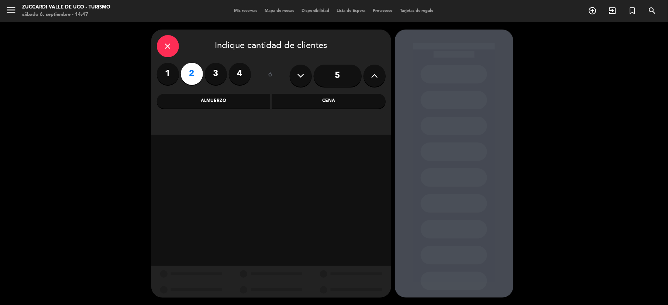
click at [231, 104] on div "Almuerzo" at bounding box center [214, 101] width 114 height 15
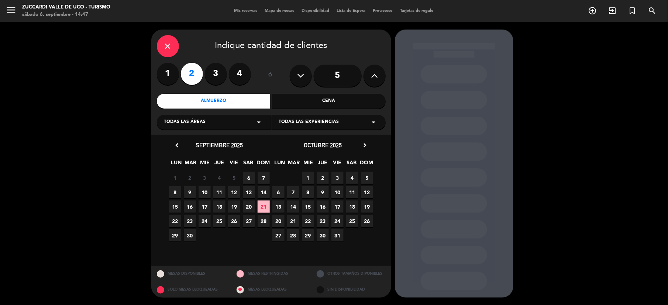
click at [308, 234] on span "29" at bounding box center [308, 235] width 12 height 12
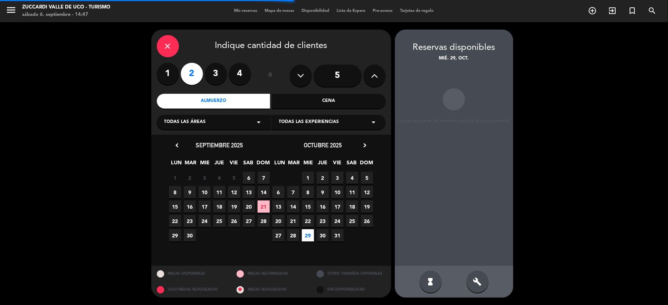
click at [343, 125] on div "Todas las experiencias arrow_drop_down" at bounding box center [328, 122] width 114 height 15
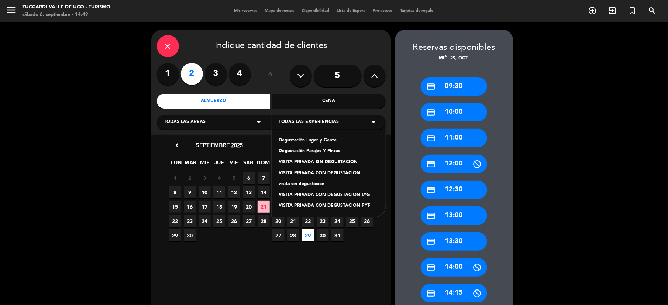
click at [174, 40] on div "close" at bounding box center [168, 46] width 22 height 22
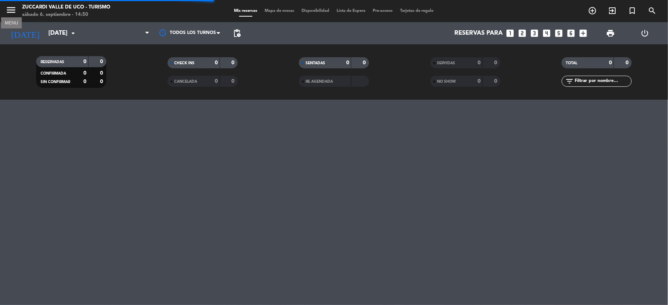
drag, startPoint x: 10, startPoint y: 7, endPoint x: 42, endPoint y: 27, distance: 38.1
click at [10, 7] on icon "menu" at bounding box center [11, 9] width 11 height 11
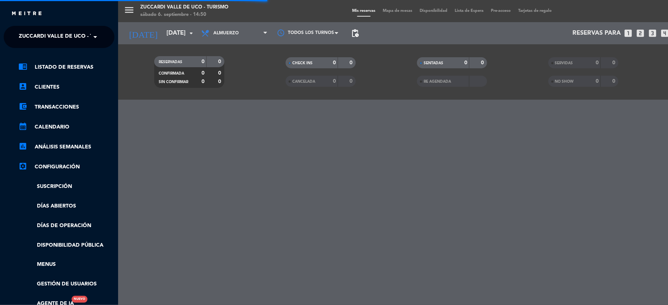
click at [51, 45] on ng-select "× Zuccardi [GEOGRAPHIC_DATA] - Turismo ×" at bounding box center [59, 37] width 111 height 22
click at [51, 38] on span "Zuccardi Valle de Uco - Turismo" at bounding box center [66, 36] width 95 height 15
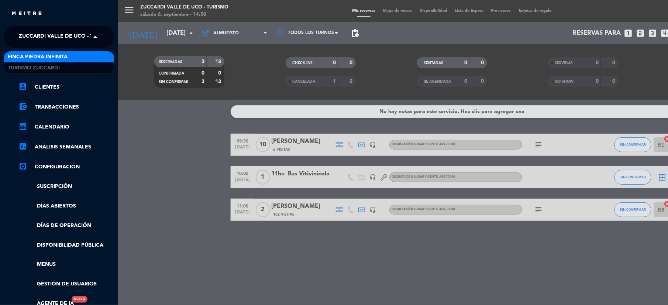
click at [34, 57] on span "Finca Piedra Infinita" at bounding box center [38, 57] width 60 height 8
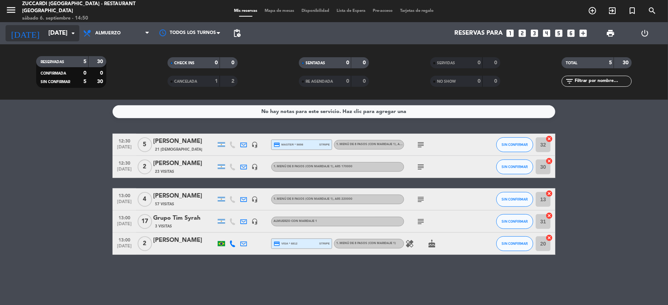
drag, startPoint x: 45, startPoint y: 43, endPoint x: 52, endPoint y: 35, distance: 10.4
click at [45, 43] on div "[DATE] [DATE] arrow_drop_down" at bounding box center [43, 33] width 74 height 22
click at [55, 31] on input "[DATE]" at bounding box center [84, 33] width 79 height 14
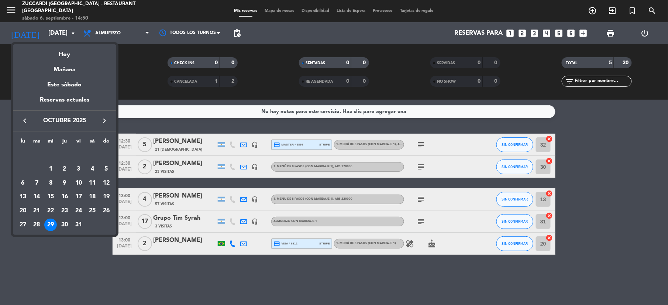
click at [24, 120] on icon "keyboard_arrow_left" at bounding box center [24, 120] width 9 height 9
click at [95, 195] on div "20" at bounding box center [92, 196] width 13 height 13
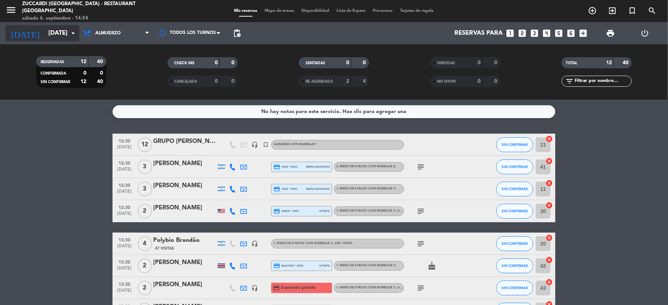
click at [57, 36] on input "[DATE]" at bounding box center [84, 33] width 79 height 14
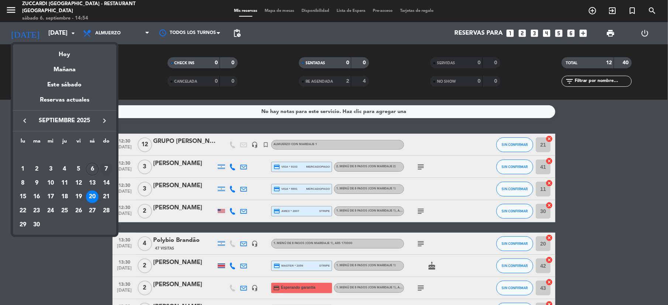
click at [105, 170] on div "7" at bounding box center [106, 169] width 13 height 13
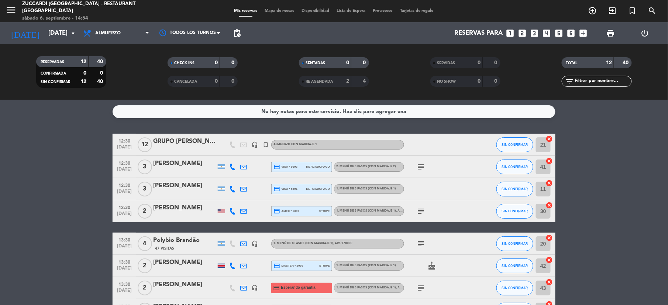
type input "[DATE]"
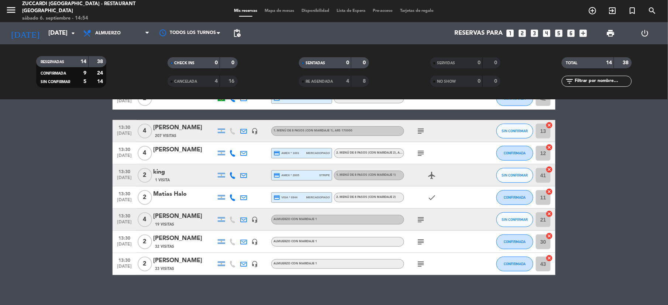
scroll to position [185, 0]
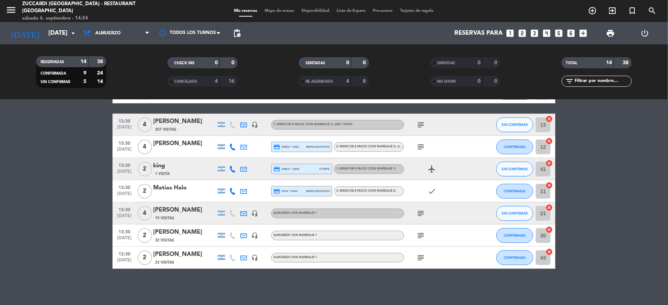
click at [185, 233] on div "[PERSON_NAME]" at bounding box center [184, 232] width 63 height 10
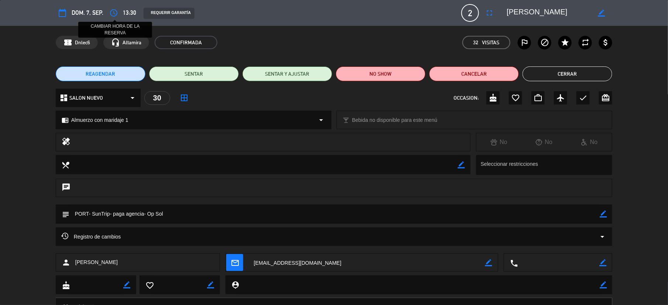
click at [116, 16] on icon "access_time" at bounding box center [113, 12] width 9 height 9
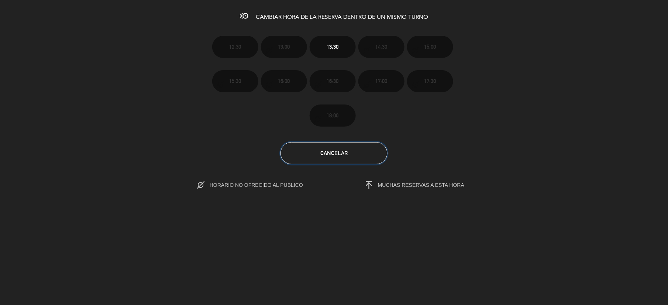
click at [357, 153] on button "Cancelar" at bounding box center [333, 153] width 107 height 22
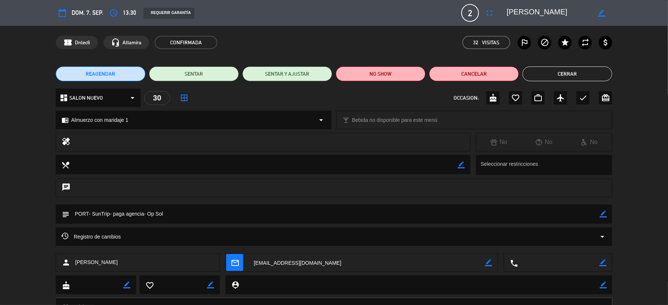
click at [111, 71] on span "REAGENDAR" at bounding box center [101, 74] width 30 height 8
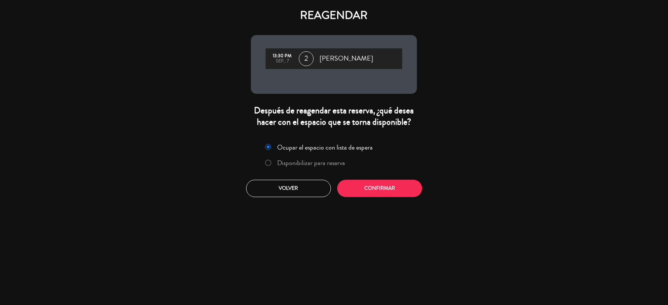
click at [319, 162] on label "Disponibilizar para reserva" at bounding box center [311, 162] width 68 height 7
click at [280, 182] on button "Volver" at bounding box center [288, 188] width 85 height 17
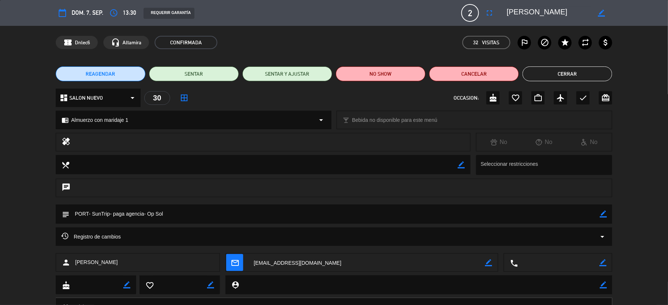
click at [116, 67] on button "REAGENDAR" at bounding box center [101, 73] width 90 height 15
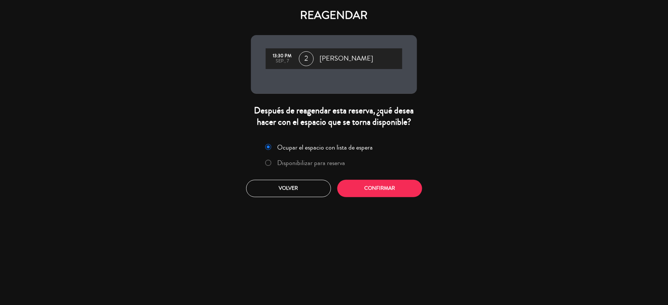
click at [293, 164] on label "Disponibilizar para reserva" at bounding box center [311, 162] width 68 height 7
click at [381, 187] on button "Confirmar" at bounding box center [379, 188] width 85 height 17
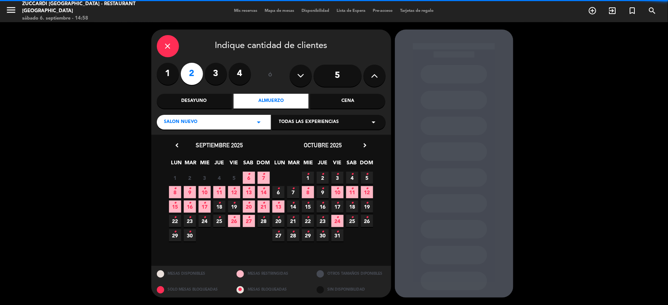
click at [322, 127] on div "Todas las experiencias arrow_drop_down" at bounding box center [328, 122] width 114 height 15
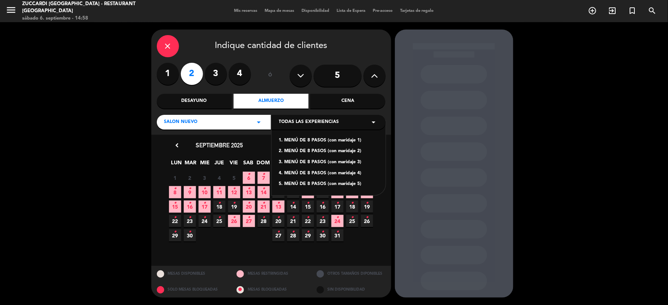
click at [323, 140] on div "1. MENÚ DE 8 PASOS (con maridaje 1)" at bounding box center [328, 140] width 99 height 7
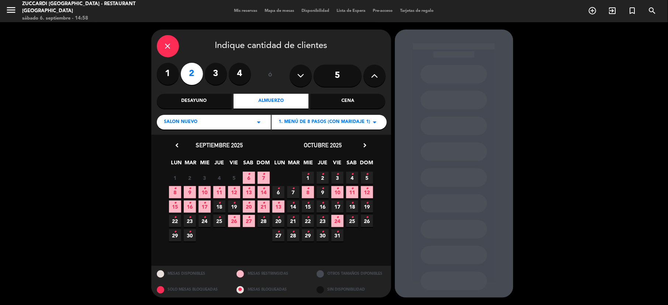
click at [264, 176] on icon "•" at bounding box center [263, 174] width 3 height 12
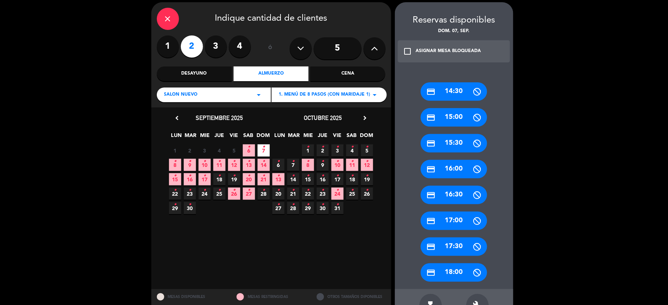
scroll to position [50, 0]
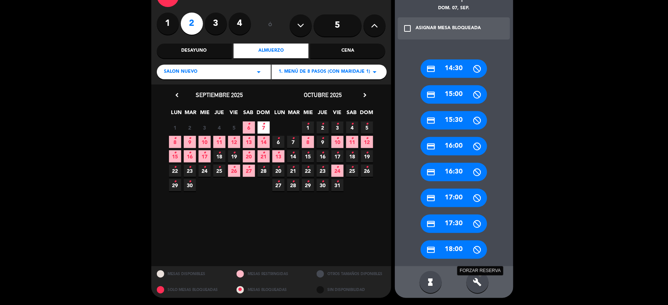
click at [476, 278] on icon "build" at bounding box center [477, 281] width 9 height 9
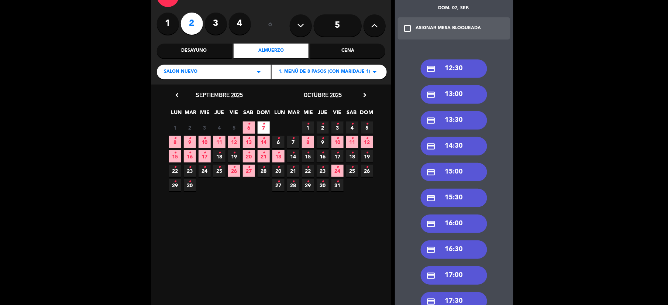
click at [444, 68] on div "credit_card 12:30" at bounding box center [453, 68] width 66 height 18
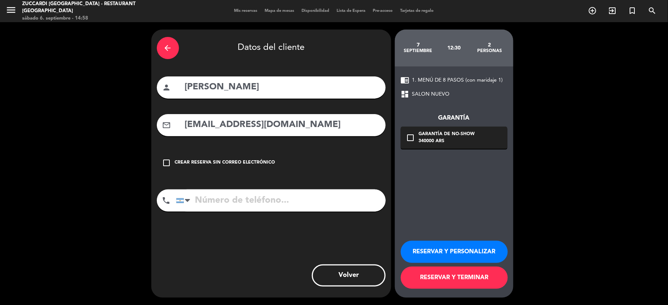
scroll to position [0, 0]
click at [453, 251] on button "RESERVAR Y PERSONALIZAR" at bounding box center [454, 251] width 107 height 22
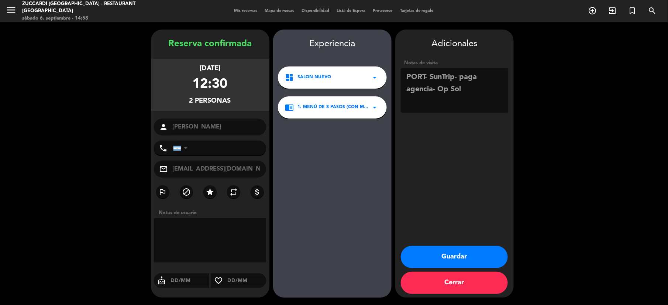
click at [444, 250] on button "Guardar" at bounding box center [454, 257] width 107 height 22
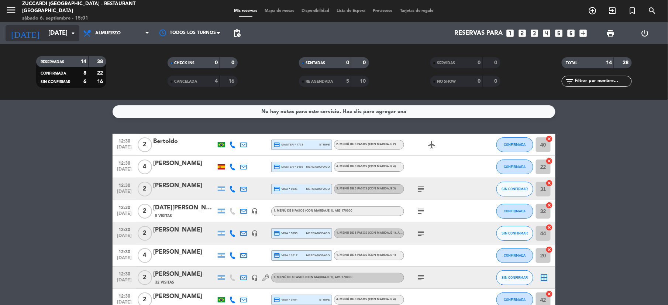
click at [45, 31] on input "[DATE]" at bounding box center [84, 33] width 79 height 14
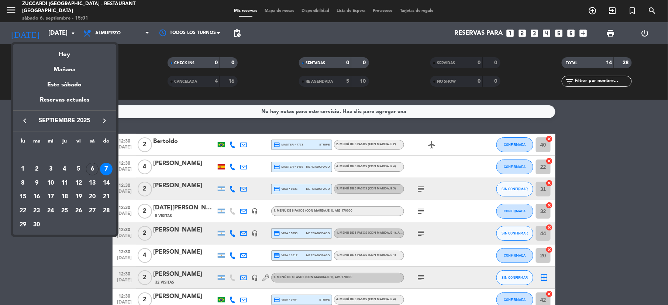
click at [111, 115] on div "keyboard_arrow_left septiembre 2025 keyboard_arrow_right" at bounding box center [64, 120] width 103 height 21
click at [107, 115] on div "keyboard_arrow_left septiembre 2025 keyboard_arrow_right" at bounding box center [64, 120] width 103 height 21
click at [102, 121] on icon "keyboard_arrow_right" at bounding box center [104, 120] width 9 height 9
click at [105, 199] on div "19" at bounding box center [106, 196] width 13 height 13
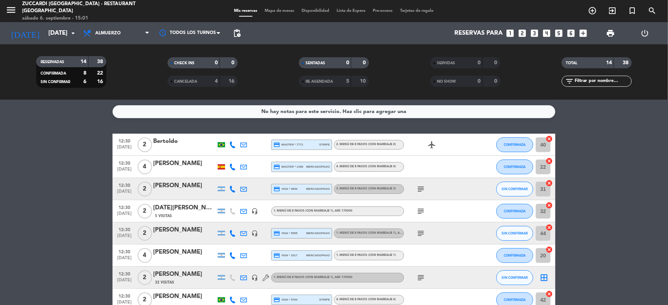
type input "[DATE]"
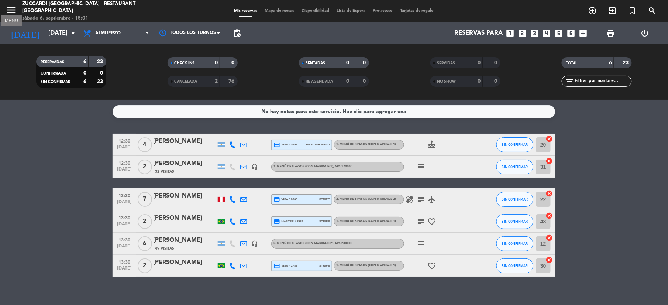
click at [6, 12] on icon "menu" at bounding box center [11, 9] width 11 height 11
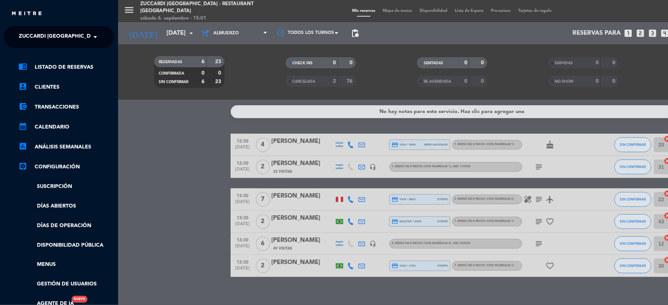
click at [35, 39] on span "Zuccardi [GEOGRAPHIC_DATA] - Restaurant [GEOGRAPHIC_DATA]" at bounding box center [107, 36] width 177 height 15
click at [32, 72] on span "Turismo Zuccardi" at bounding box center [34, 68] width 52 height 8
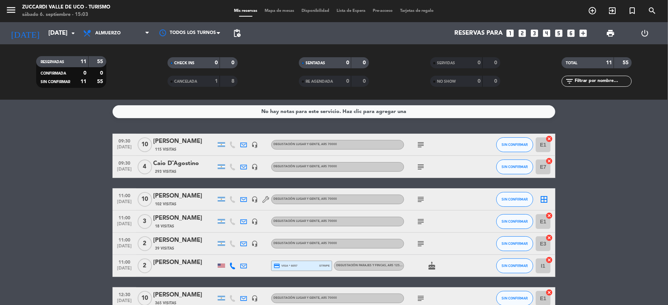
click at [558, 32] on icon "looks_5" at bounding box center [559, 33] width 10 height 10
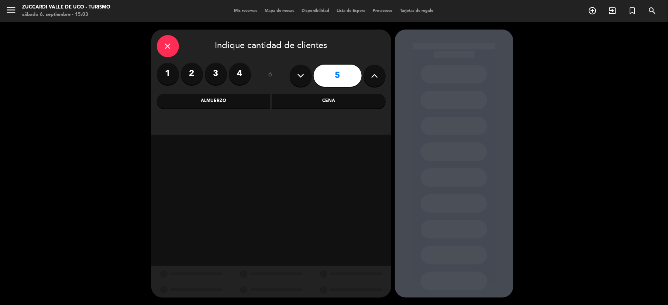
click at [222, 96] on div "Almuerzo" at bounding box center [214, 101] width 114 height 15
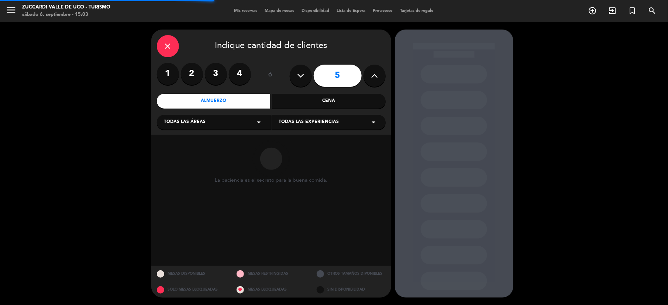
click at [239, 120] on div "Todas las áreas arrow_drop_down" at bounding box center [214, 122] width 114 height 15
click at [294, 116] on div "Todas las experiencias arrow_drop_down" at bounding box center [328, 122] width 114 height 15
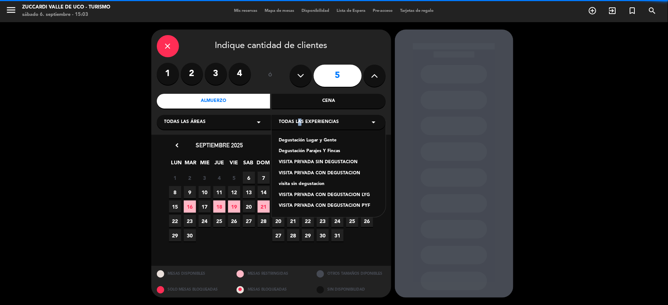
click at [297, 117] on div "Todas las experiencias arrow_drop_down" at bounding box center [328, 122] width 114 height 15
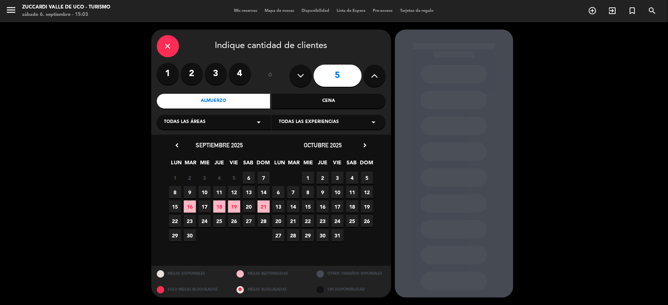
click at [300, 123] on span "Todas las experiencias" at bounding box center [309, 121] width 60 height 7
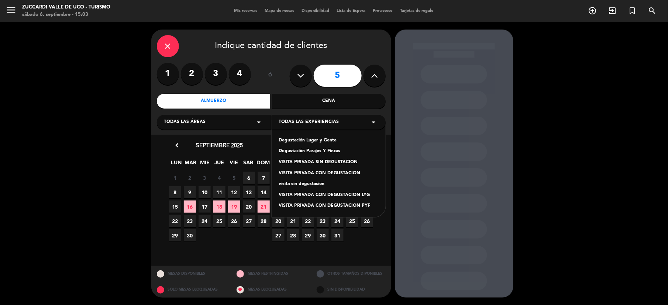
click at [316, 142] on div "Degustación Lugar y Gente" at bounding box center [328, 140] width 99 height 7
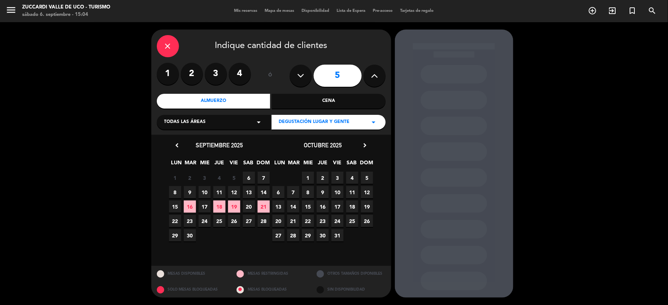
click at [367, 207] on span "19" at bounding box center [367, 206] width 12 height 12
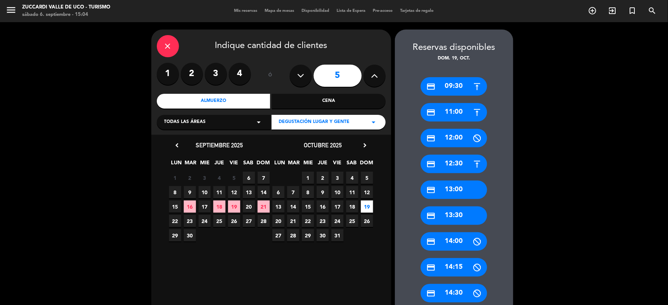
click at [449, 89] on div "credit_card 09:30" at bounding box center [453, 86] width 66 height 18
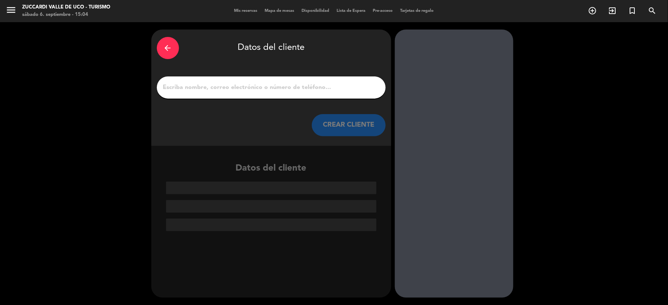
click at [226, 92] on input "1" at bounding box center [271, 87] width 218 height 10
paste input "[PERSON_NAME]"
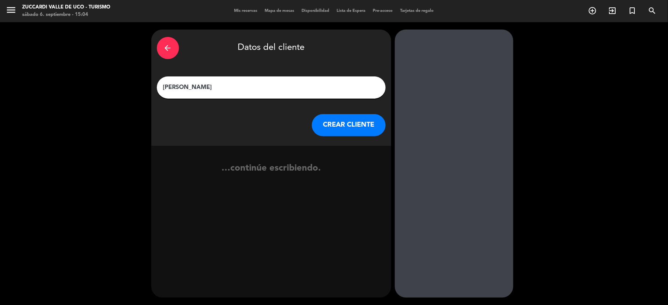
type input "[PERSON_NAME]"
click at [362, 127] on button "CREAR CLIENTE" at bounding box center [349, 125] width 74 height 22
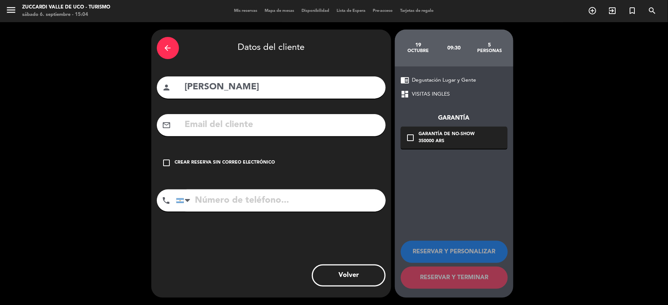
click at [269, 129] on input "text" at bounding box center [282, 124] width 196 height 15
click at [195, 126] on input "text" at bounding box center [282, 124] width 196 height 15
paste input "[EMAIL_ADDRESS][DOMAIN_NAME]"
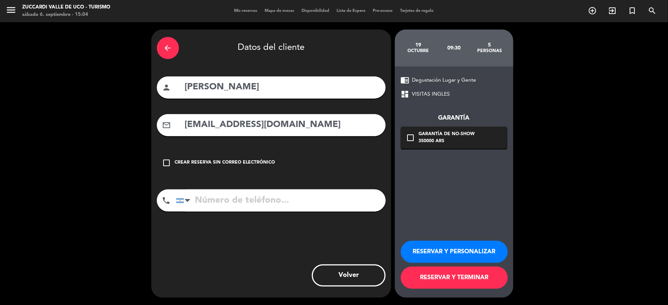
type input "[EMAIL_ADDRESS][DOMAIN_NAME]"
click at [456, 248] on button "RESERVAR Y PERSONALIZAR" at bounding box center [454, 251] width 107 height 22
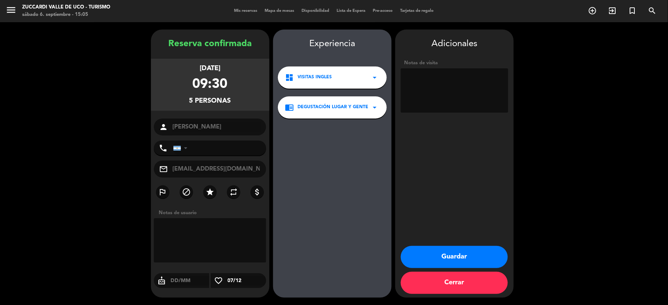
click at [437, 103] on textarea at bounding box center [454, 90] width 107 height 44
click at [433, 87] on textarea at bounding box center [454, 90] width 107 height 44
type textarea "Paga agencia. Op [PERSON_NAME]"
click at [447, 252] on button "Guardar" at bounding box center [454, 257] width 107 height 22
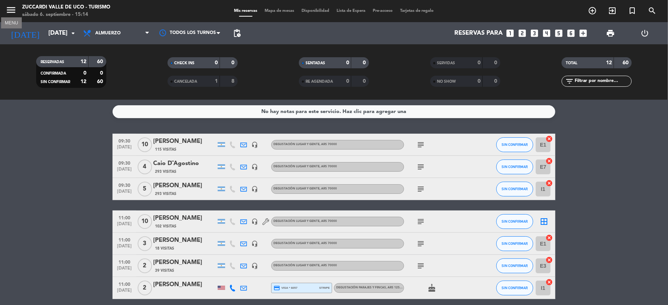
click at [6, 9] on icon "menu" at bounding box center [11, 9] width 11 height 11
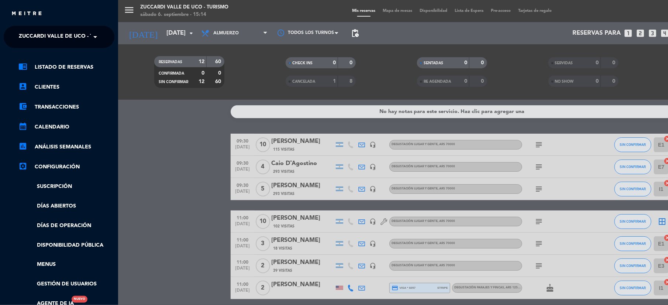
drag, startPoint x: 38, startPoint y: 21, endPoint x: 42, endPoint y: 27, distance: 7.1
click at [41, 25] on div "close × Zuccardi Valle de Uco - Turismo × chrome_reader_mode Listado de Reserva…" at bounding box center [59, 152] width 118 height 305
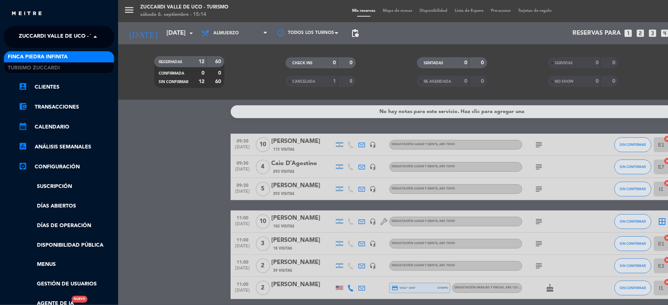
click at [45, 34] on span "Zuccardi Valle de Uco - Turismo" at bounding box center [66, 36] width 95 height 15
click at [49, 57] on span "Finca Piedra Infinita" at bounding box center [38, 57] width 60 height 8
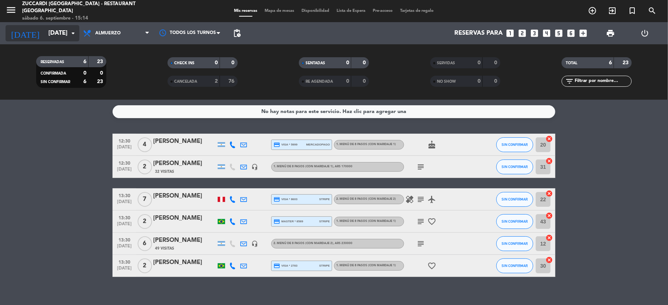
click at [45, 31] on input "[DATE]" at bounding box center [84, 33] width 79 height 14
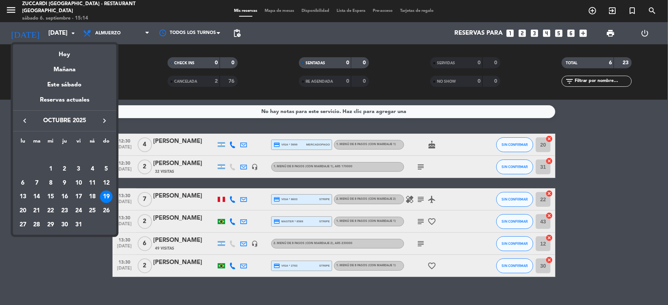
drag, startPoint x: 24, startPoint y: 116, endPoint x: 36, endPoint y: 131, distance: 19.9
click at [26, 118] on icon "keyboard_arrow_left" at bounding box center [24, 120] width 9 height 9
click at [68, 183] on div "11" at bounding box center [64, 183] width 13 height 13
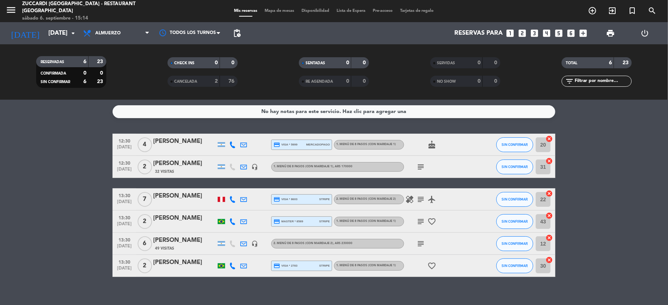
type input "[DEMOGRAPHIC_DATA][DATE]"
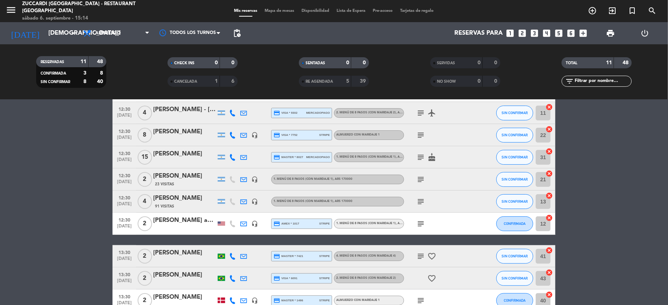
scroll to position [98, 0]
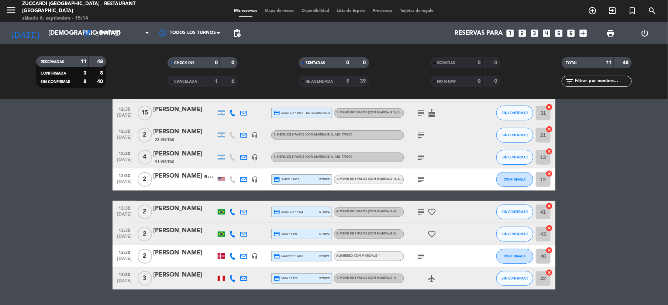
click at [191, 272] on div "[PERSON_NAME]" at bounding box center [184, 275] width 63 height 10
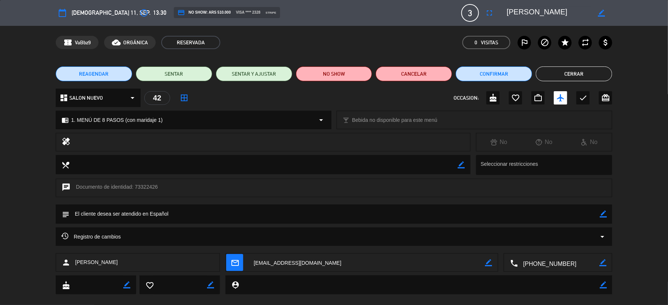
click at [602, 215] on icon "border_color" at bounding box center [602, 213] width 7 height 7
click at [132, 215] on textarea at bounding box center [334, 213] width 530 height 19
type textarea "CONFIRMADA POR MAIL"
click at [603, 214] on icon at bounding box center [602, 213] width 7 height 7
click at [578, 71] on button "Cerrar" at bounding box center [574, 73] width 76 height 15
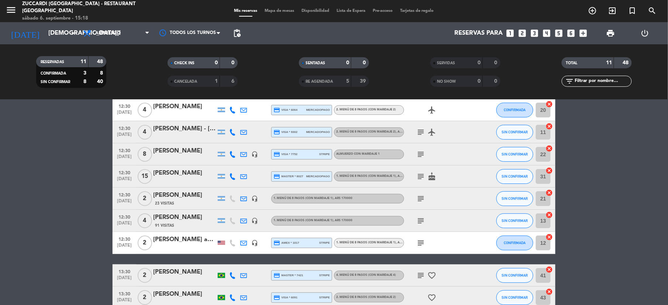
scroll to position [0, 0]
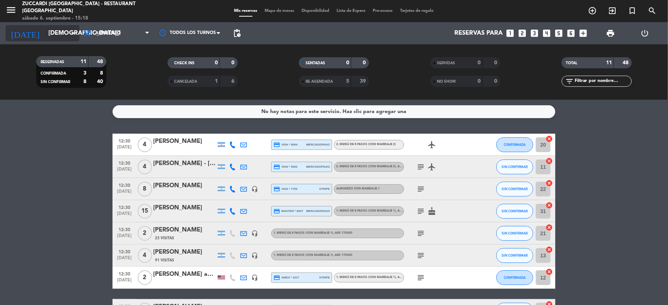
click at [45, 30] on input "[DEMOGRAPHIC_DATA][DATE]" at bounding box center [84, 33] width 79 height 14
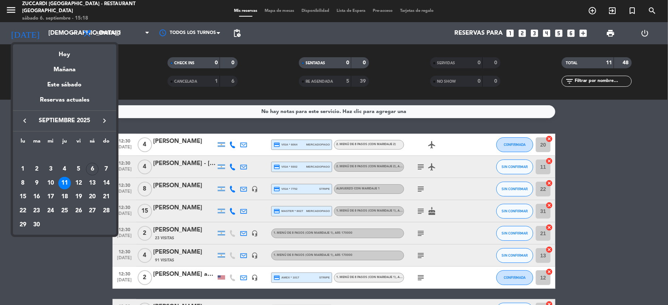
drag, startPoint x: 64, startPoint y: 62, endPoint x: 67, endPoint y: 71, distance: 9.5
click at [64, 63] on div "Mañana" at bounding box center [64, 66] width 103 height 15
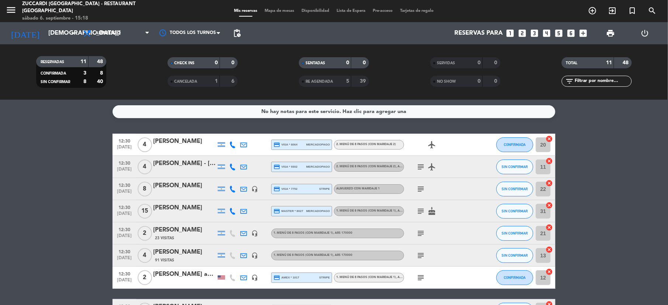
type input "[DATE]"
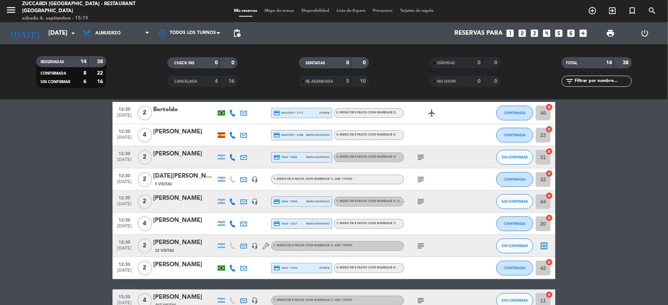
scroll to position [49, 0]
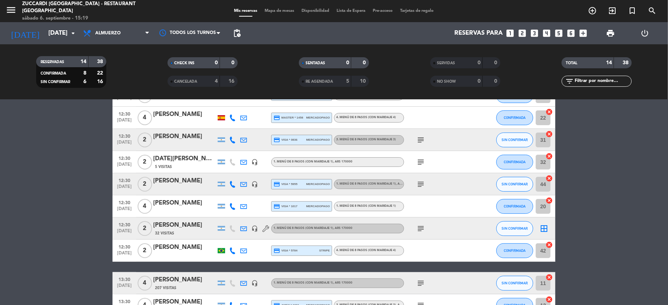
click at [201, 84] on div "CANCELADA" at bounding box center [186, 81] width 34 height 8
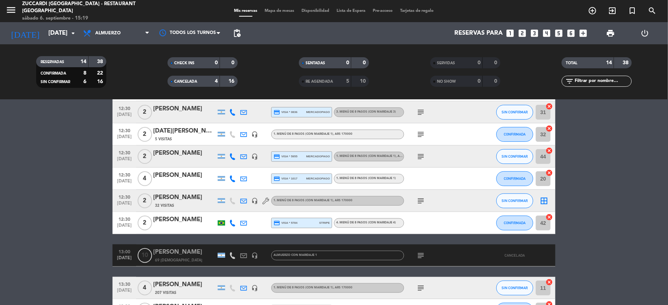
scroll to position [0, 0]
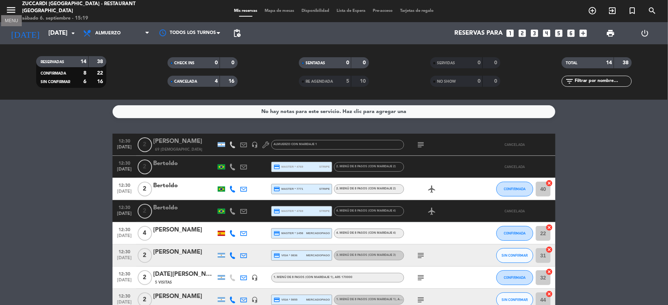
click at [10, 9] on icon "menu" at bounding box center [11, 9] width 11 height 11
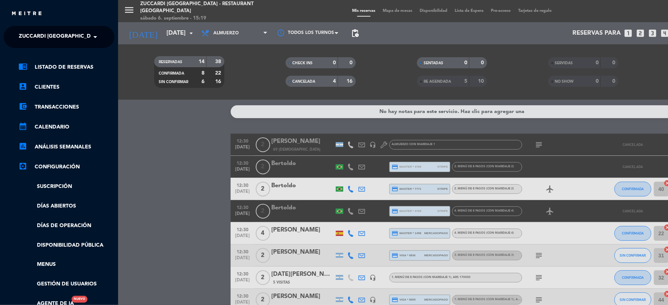
click at [59, 34] on span "Zuccardi [GEOGRAPHIC_DATA] - Restaurant [GEOGRAPHIC_DATA]" at bounding box center [107, 36] width 177 height 15
click at [28, 66] on span "Turismo Zuccardi" at bounding box center [34, 68] width 52 height 8
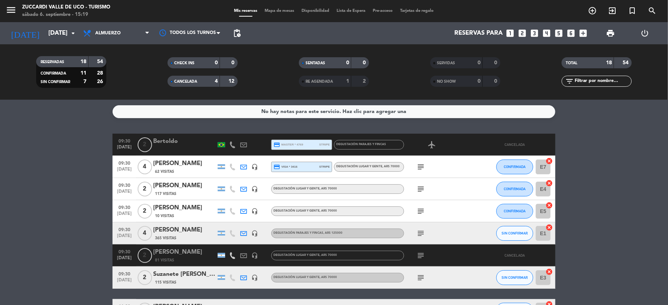
click at [207, 84] on div "4" at bounding box center [210, 81] width 15 height 8
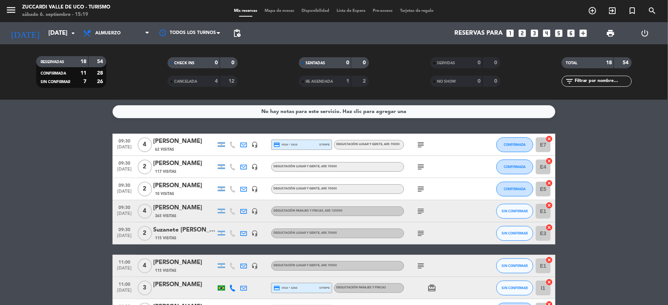
click at [524, 32] on icon "looks_two" at bounding box center [522, 33] width 10 height 10
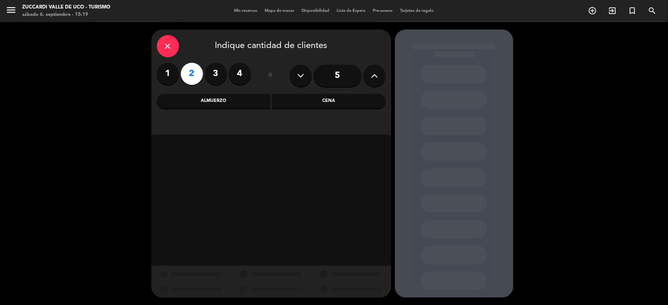
click at [243, 99] on div "Almuerzo" at bounding box center [214, 101] width 114 height 15
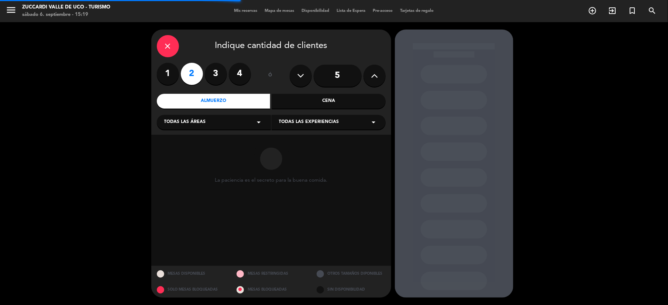
drag, startPoint x: 317, startPoint y: 115, endPoint x: 319, endPoint y: 124, distance: 8.6
click at [318, 116] on div "Todas las experiencias arrow_drop_down" at bounding box center [328, 122] width 114 height 15
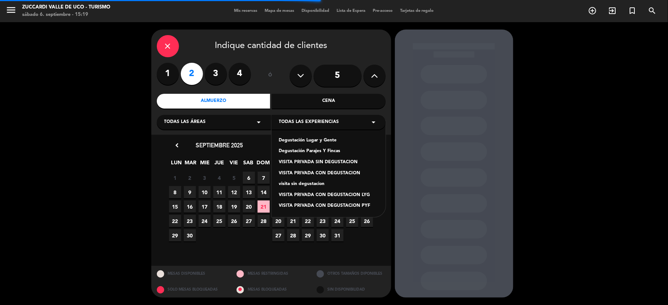
click at [297, 141] on div "Degustación Lugar y Gente" at bounding box center [328, 140] width 99 height 7
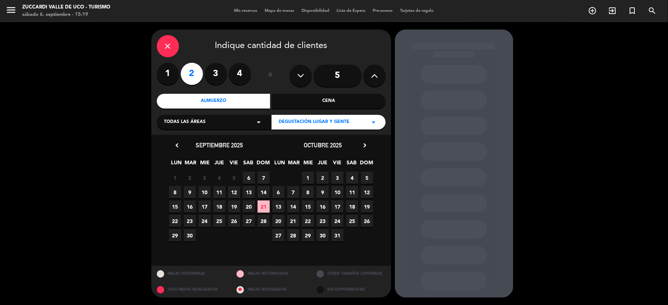
click at [266, 177] on span "7" at bounding box center [263, 178] width 12 height 12
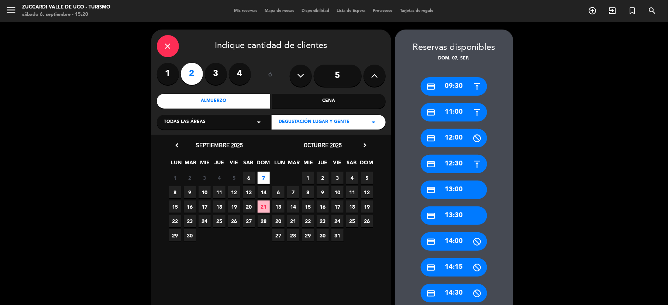
click at [443, 82] on div "credit_card 09:30" at bounding box center [453, 86] width 66 height 18
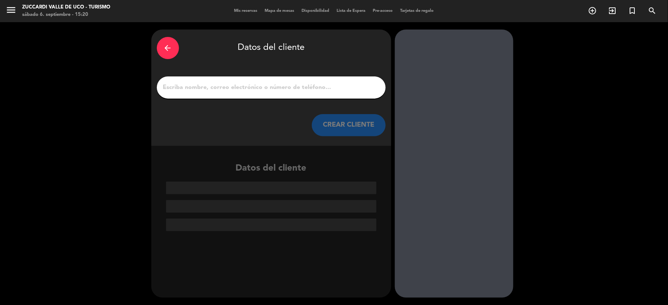
click at [199, 92] on input "1" at bounding box center [271, 87] width 218 height 10
paste input "[PERSON_NAME]"
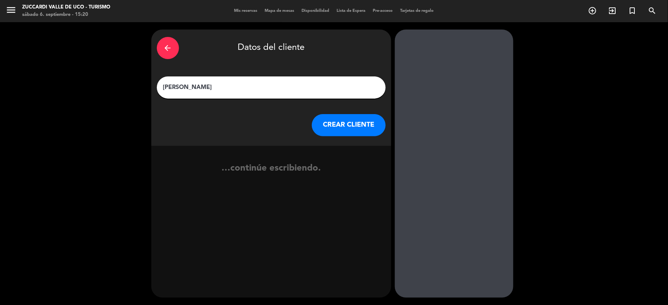
type input "[PERSON_NAME]"
click at [346, 124] on button "CREAR CLIENTE" at bounding box center [349, 125] width 74 height 22
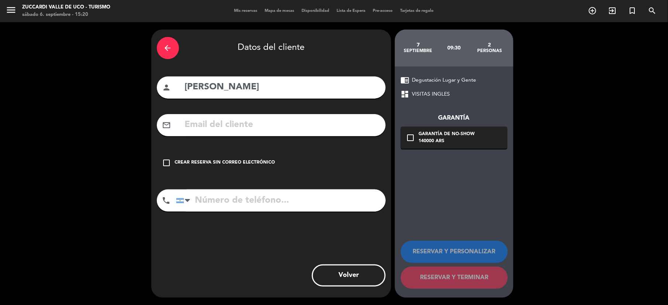
click at [197, 118] on input "text" at bounding box center [282, 124] width 196 height 15
paste input "[EMAIL_ADDRESS][DOMAIN_NAME]"
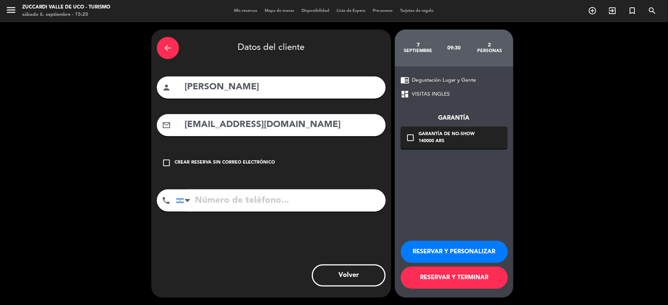
type input "[EMAIL_ADDRESS][DOMAIN_NAME]"
click at [452, 256] on button "RESERVAR Y PERSONALIZAR" at bounding box center [454, 251] width 107 height 22
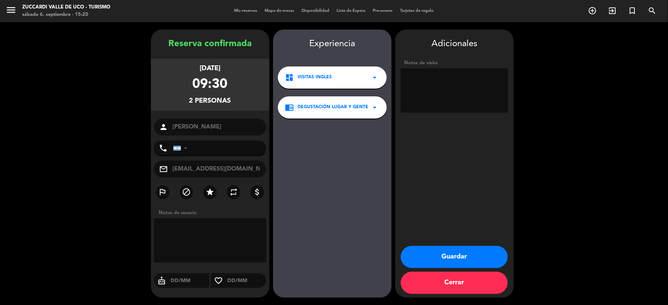
click at [444, 87] on textarea at bounding box center [454, 90] width 107 height 44
type textarea "Paga agencia Suntrip. Port Op Luciano"
click at [474, 260] on button "Guardar" at bounding box center [454, 257] width 107 height 22
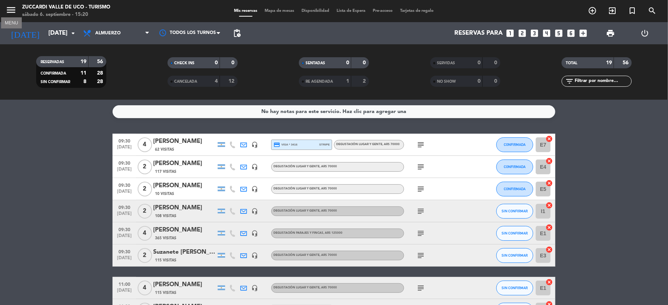
click at [11, 7] on icon "menu" at bounding box center [11, 9] width 11 height 11
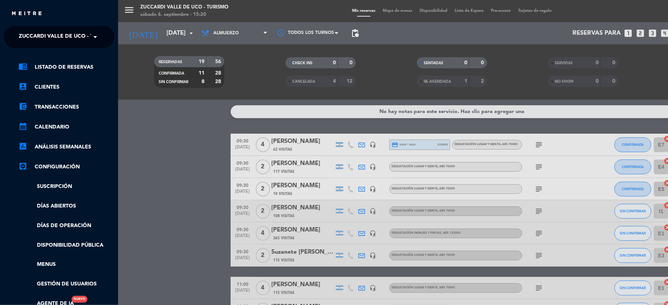
click at [49, 32] on span "Zuccardi Valle de Uco - Turismo" at bounding box center [66, 36] width 95 height 15
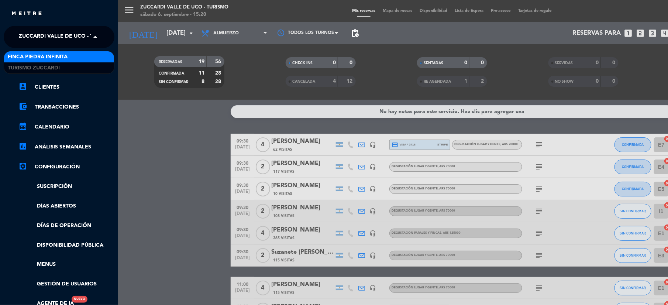
click at [42, 56] on span "Finca Piedra Infinita" at bounding box center [38, 57] width 60 height 8
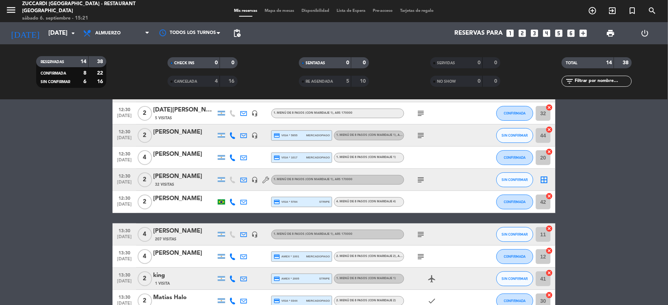
scroll to position [98, 0]
click at [189, 177] on div "[PERSON_NAME]" at bounding box center [184, 176] width 63 height 10
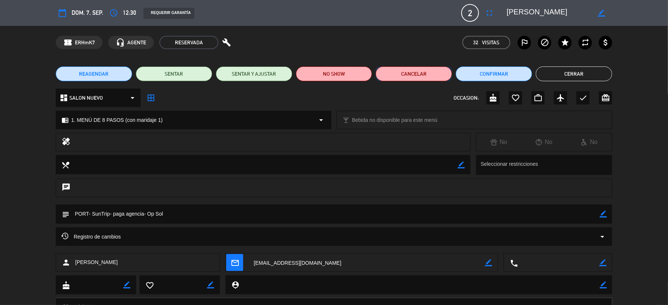
click at [427, 73] on button "Cancelar" at bounding box center [413, 73] width 76 height 15
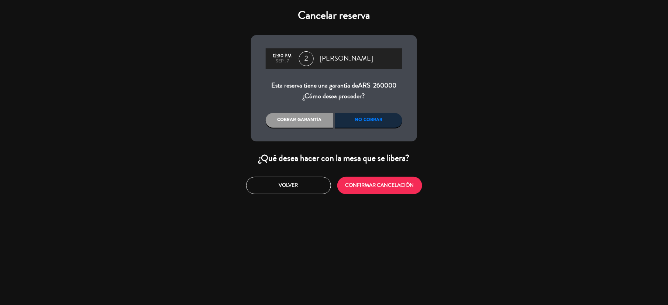
click at [361, 123] on div "No cobrar" at bounding box center [369, 120] width 68 height 15
click at [381, 185] on button "CONFIRMAR CANCELACIÓN" at bounding box center [379, 185] width 85 height 17
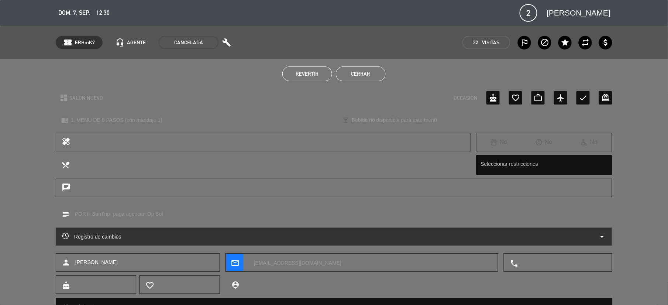
click at [360, 72] on button "Cerrar" at bounding box center [361, 73] width 50 height 15
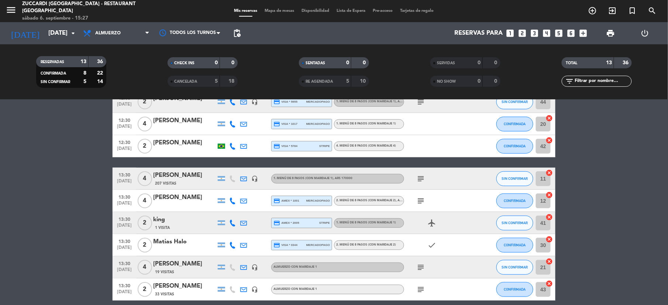
scroll to position [148, 0]
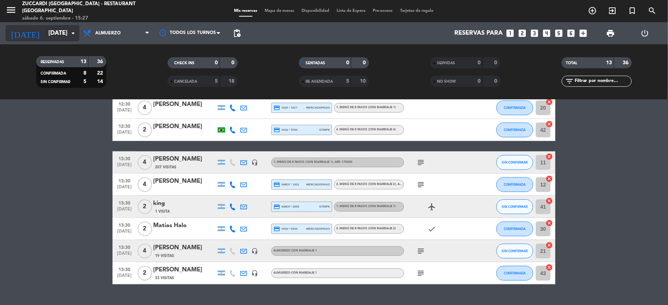
click at [46, 35] on input "[DATE]" at bounding box center [84, 33] width 79 height 14
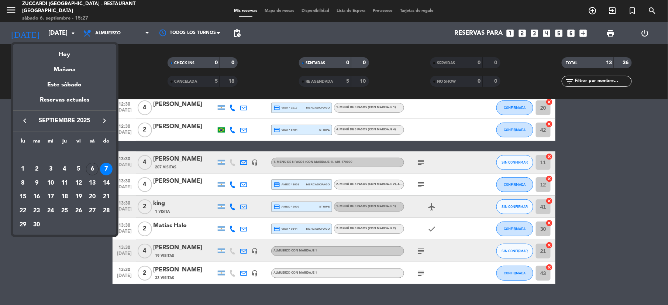
click at [104, 120] on icon "keyboard_arrow_right" at bounding box center [104, 120] width 9 height 9
click at [65, 182] on div "9" at bounding box center [64, 183] width 13 height 13
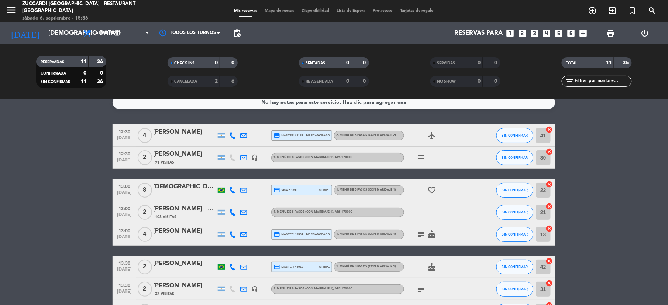
scroll to position [0, 0]
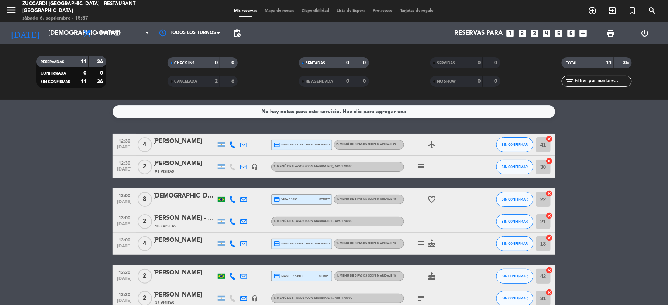
click at [241, 145] on icon at bounding box center [243, 144] width 7 height 7
click at [245, 167] on icon at bounding box center [243, 166] width 7 height 7
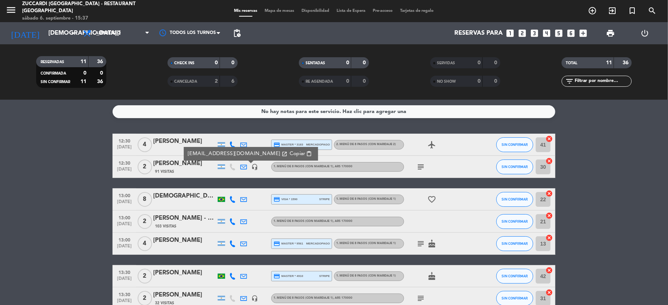
drag, startPoint x: 242, startPoint y: 192, endPoint x: 243, endPoint y: 198, distance: 5.7
click at [242, 193] on div at bounding box center [243, 199] width 11 height 22
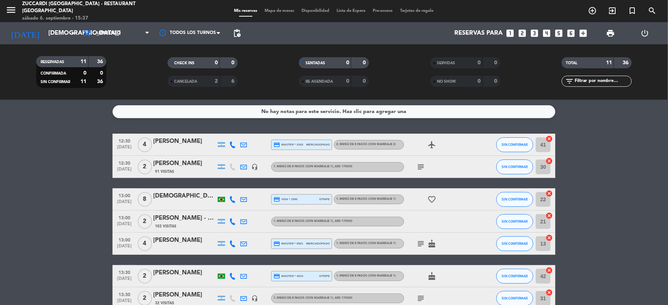
click at [243, 200] on icon at bounding box center [243, 199] width 7 height 7
click at [243, 222] on icon at bounding box center [243, 221] width 7 height 7
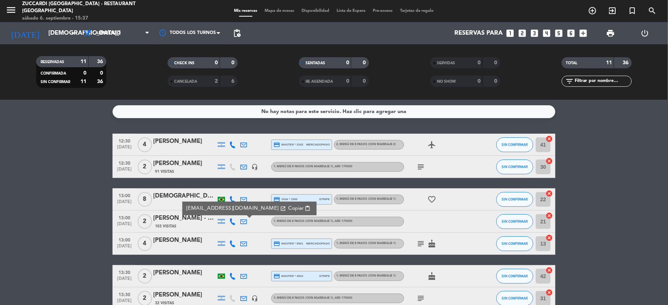
click at [241, 241] on icon at bounding box center [243, 243] width 7 height 7
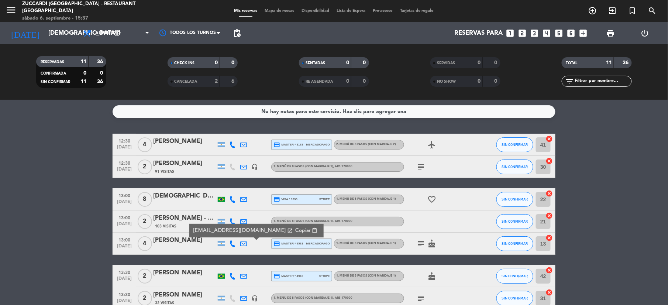
scroll to position [49, 0]
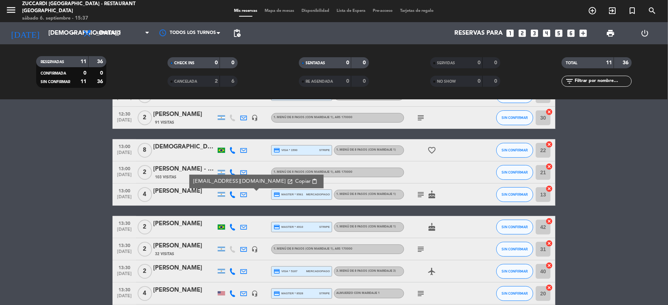
click at [241, 231] on div at bounding box center [243, 227] width 11 height 22
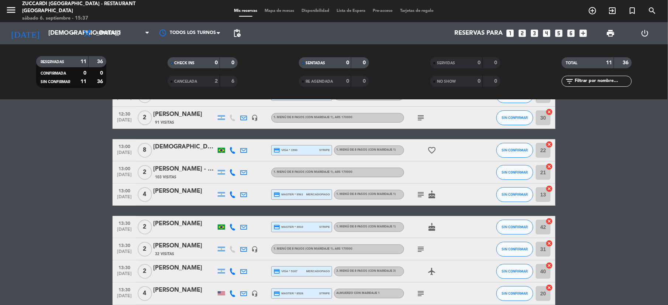
click at [241, 226] on icon at bounding box center [243, 227] width 7 height 7
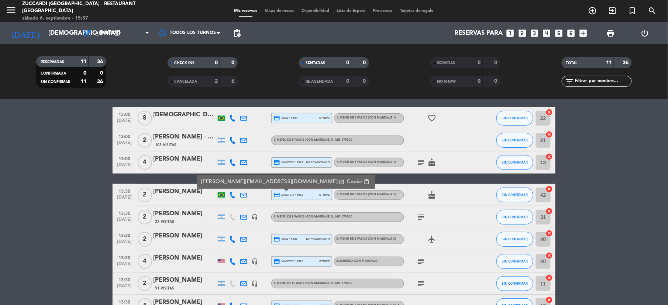
scroll to position [98, 0]
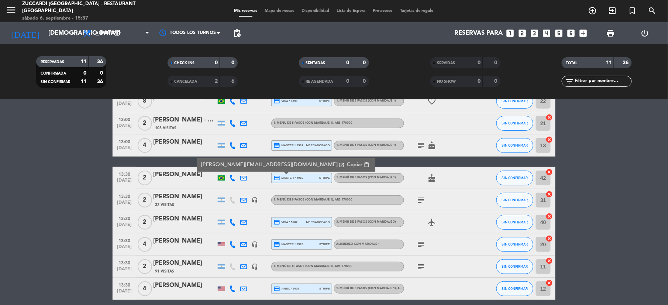
click at [243, 198] on icon at bounding box center [243, 200] width 7 height 7
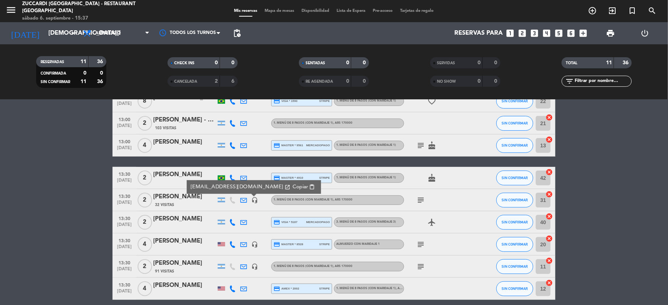
click at [244, 222] on icon at bounding box center [243, 222] width 7 height 7
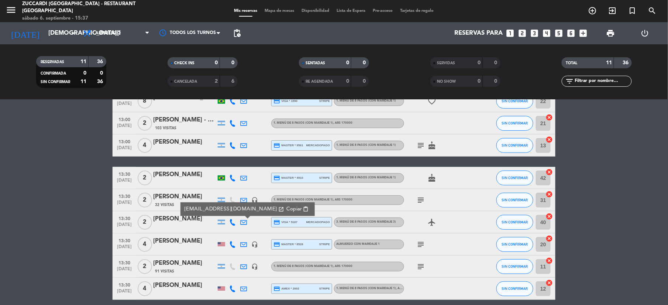
click at [244, 241] on icon at bounding box center [243, 244] width 7 height 7
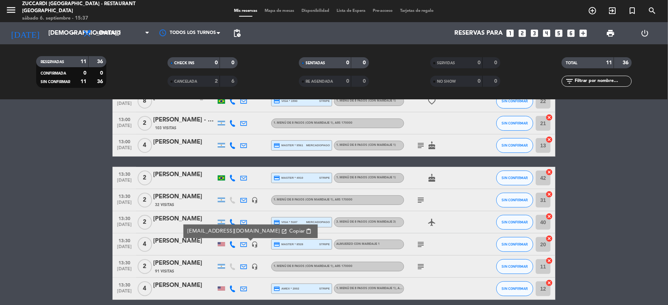
click at [243, 269] on div at bounding box center [243, 266] width 11 height 22
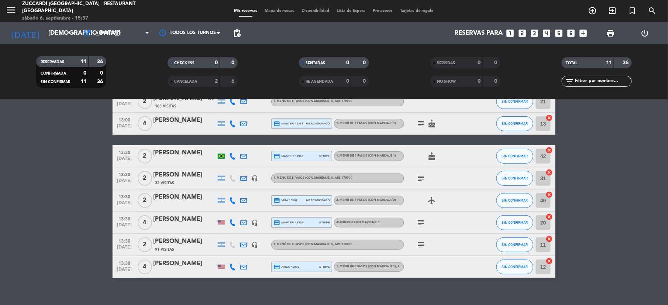
scroll to position [129, 0]
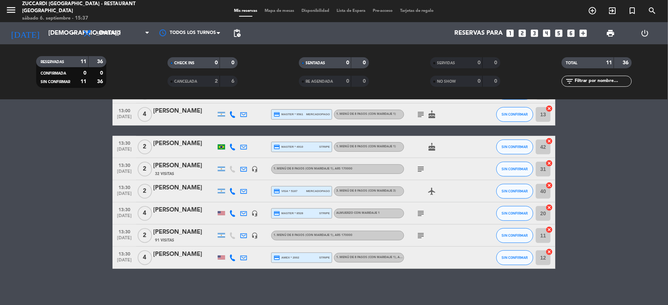
click at [243, 235] on icon at bounding box center [243, 235] width 7 height 7
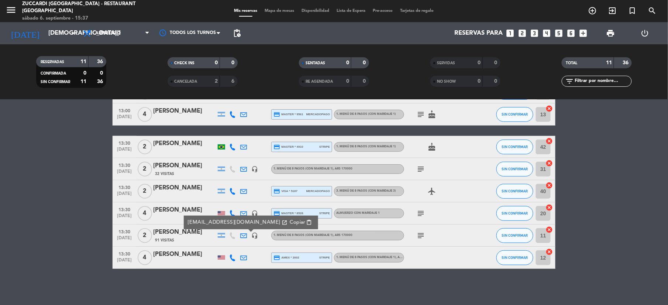
click at [242, 256] on icon at bounding box center [243, 257] width 7 height 7
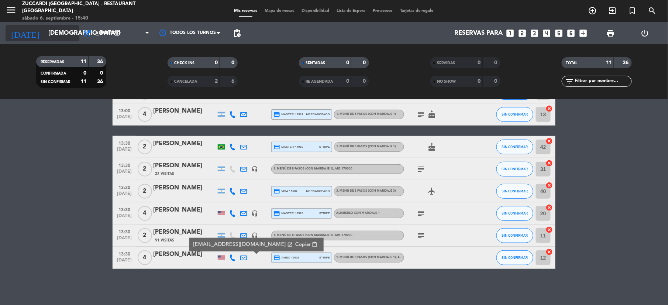
click at [51, 38] on input "[DEMOGRAPHIC_DATA][DATE]" at bounding box center [84, 33] width 79 height 14
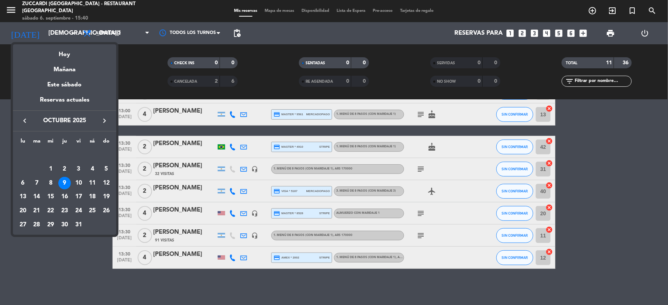
click at [103, 123] on icon "keyboard_arrow_right" at bounding box center [104, 120] width 9 height 9
click at [104, 123] on icon "keyboard_arrow_right" at bounding box center [104, 120] width 9 height 9
click at [38, 212] on div "27" at bounding box center [37, 210] width 13 height 13
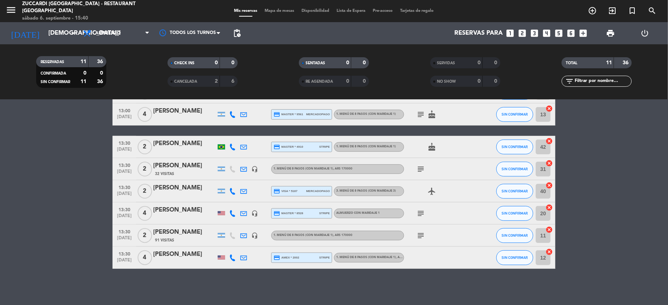
type input "[DATE]"
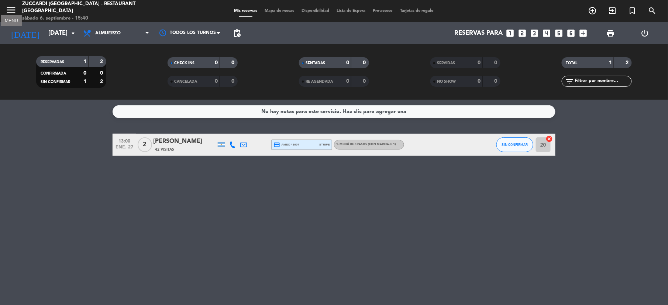
click at [6, 9] on icon "menu" at bounding box center [11, 9] width 11 height 11
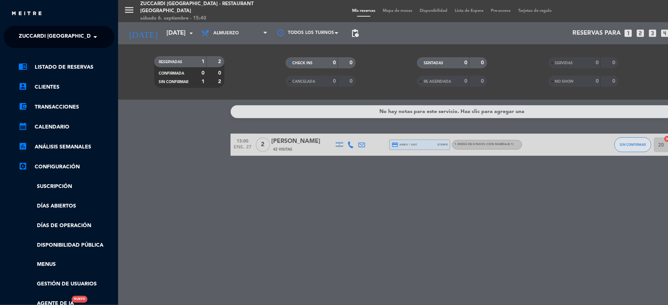
click at [37, 45] on ng-select "× Zuccardi [GEOGRAPHIC_DATA] - Restaurant [GEOGRAPHIC_DATA] ×" at bounding box center [59, 37] width 111 height 22
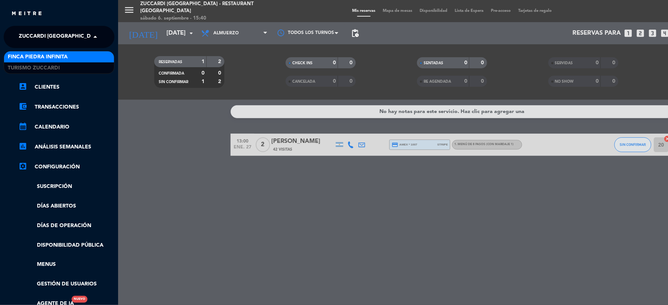
click at [40, 41] on span "Zuccardi [GEOGRAPHIC_DATA] - Restaurant [GEOGRAPHIC_DATA]" at bounding box center [107, 36] width 177 height 15
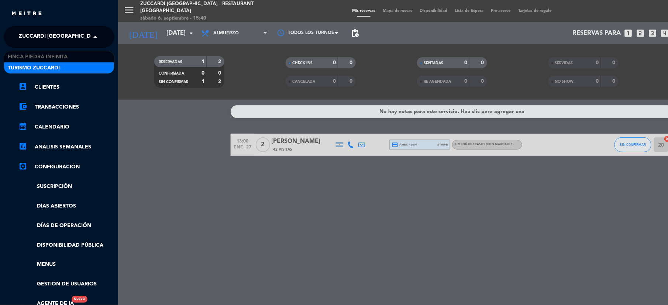
click at [41, 66] on span "Turismo Zuccardi" at bounding box center [34, 68] width 52 height 8
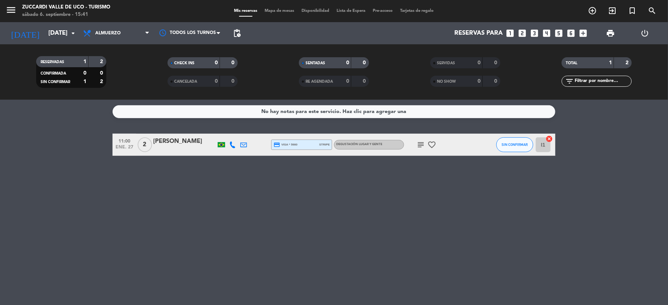
click at [524, 35] on icon "looks_two" at bounding box center [522, 33] width 10 height 10
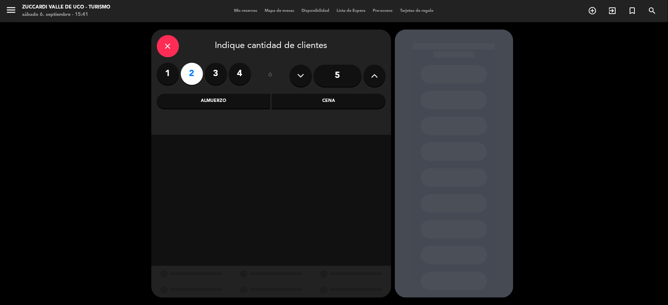
click at [240, 101] on div "Almuerzo" at bounding box center [214, 101] width 114 height 15
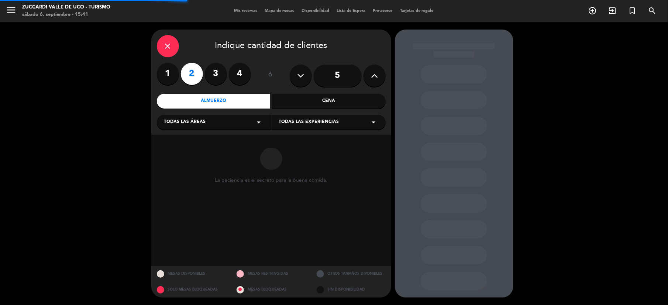
click at [330, 117] on div "Todas las experiencias arrow_drop_down" at bounding box center [328, 122] width 114 height 15
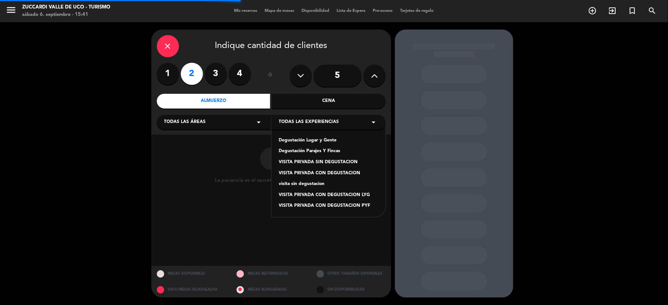
click at [329, 137] on div "Degustación Lugar y Gente" at bounding box center [328, 140] width 99 height 7
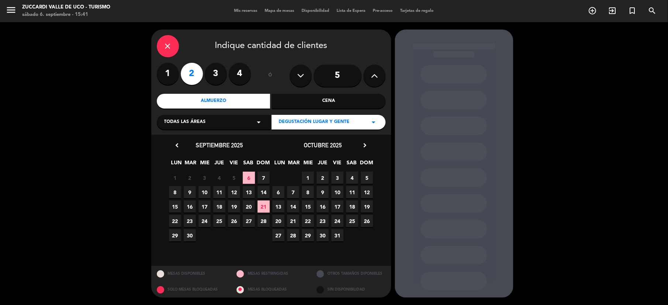
click at [367, 145] on icon "chevron_right" at bounding box center [365, 145] width 8 height 8
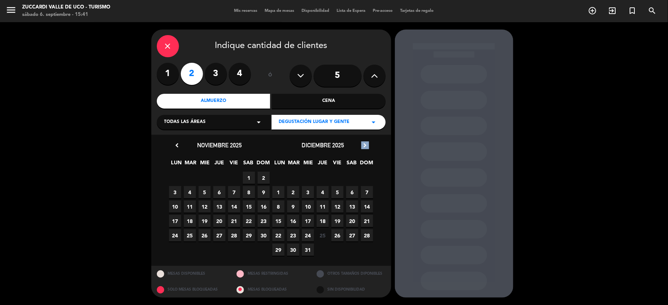
click at [367, 145] on icon "chevron_right" at bounding box center [365, 145] width 8 height 8
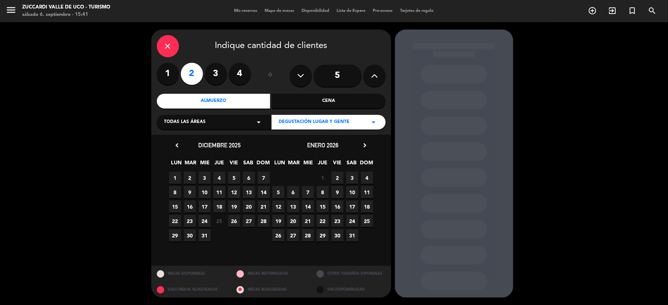
click at [295, 236] on span "27" at bounding box center [293, 235] width 12 height 12
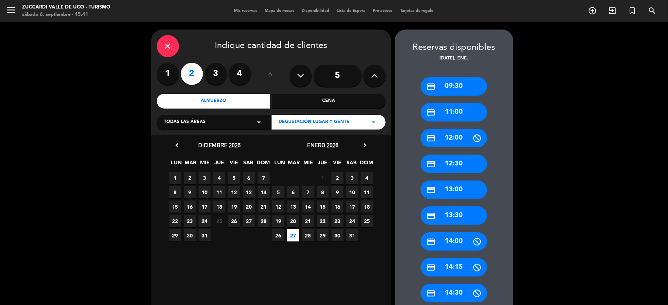
click at [449, 86] on div "credit_card 09:30" at bounding box center [453, 86] width 66 height 18
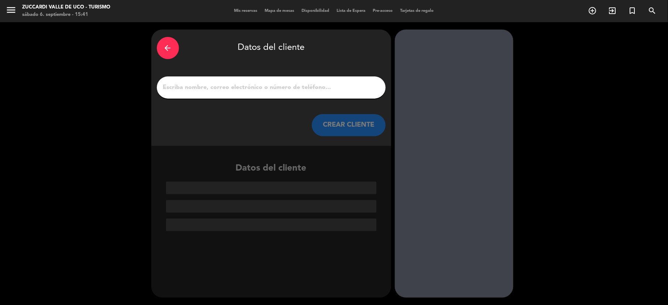
click at [226, 83] on input "1" at bounding box center [271, 87] width 218 height 10
paste input "[PERSON_NAME]"
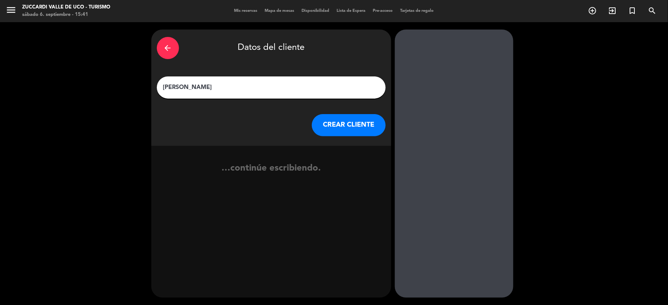
type input "[PERSON_NAME]"
click at [356, 115] on button "CREAR CLIENTE" at bounding box center [349, 125] width 74 height 22
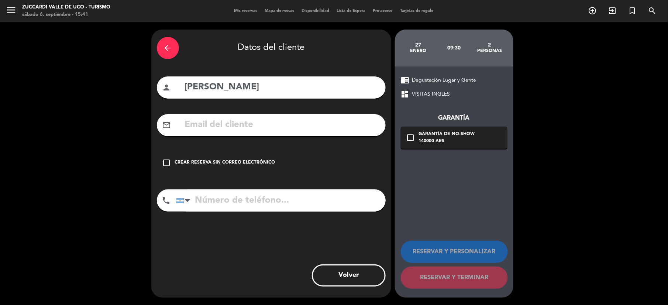
click at [217, 123] on input "text" at bounding box center [282, 124] width 196 height 15
paste input "[EMAIL_ADDRESS][DOMAIN_NAME]>"
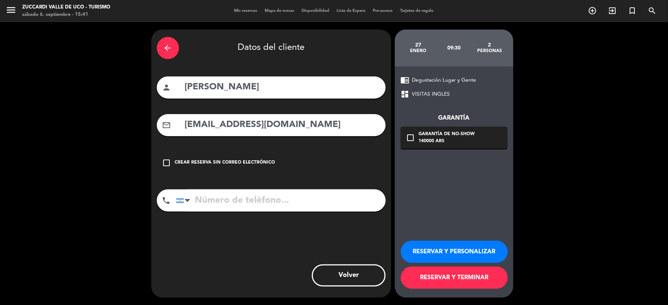
type input "[EMAIL_ADDRESS][DOMAIN_NAME]"
click at [464, 251] on button "RESERVAR Y PERSONALIZAR" at bounding box center [454, 251] width 107 height 22
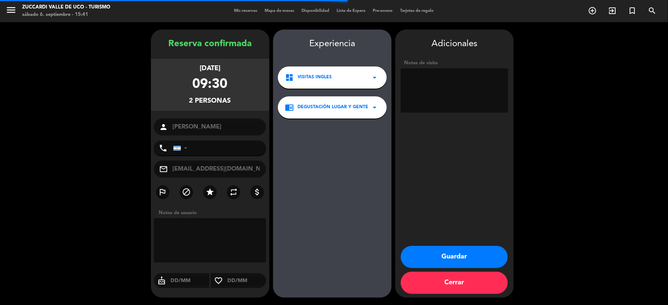
click at [454, 104] on textarea at bounding box center [454, 90] width 107 height 44
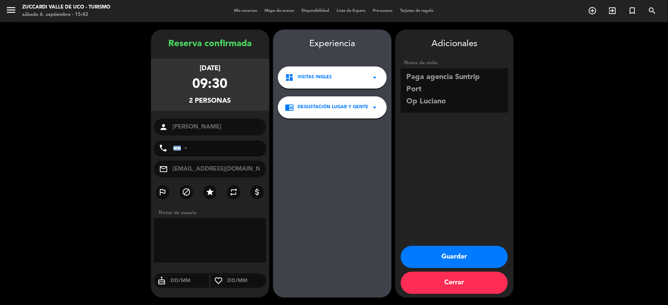
type textarea "Paga agencia Suntrip Port Op Luciano"
click at [431, 253] on button "Guardar" at bounding box center [454, 257] width 107 height 22
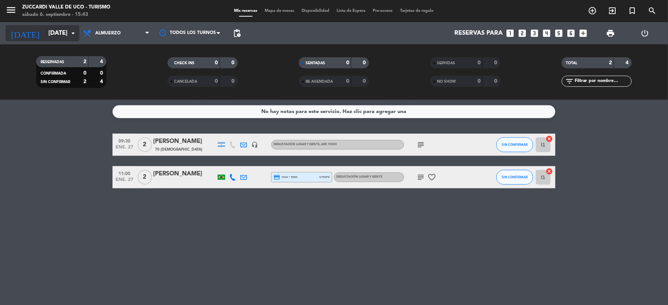
click at [44, 25] on div "[DATE] [DATE] arrow_drop_down" at bounding box center [43, 33] width 74 height 16
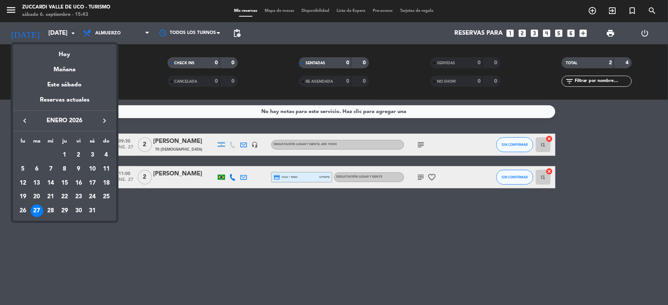
click at [97, 125] on span "enero 2026" at bounding box center [64, 121] width 66 height 10
click at [28, 127] on div "keyboard_arrow_left [DATE] keyboard_arrow_right" at bounding box center [64, 120] width 103 height 21
click at [25, 122] on icon "keyboard_arrow_left" at bounding box center [24, 120] width 9 height 9
click at [24, 122] on icon "keyboard_arrow_left" at bounding box center [24, 120] width 9 height 9
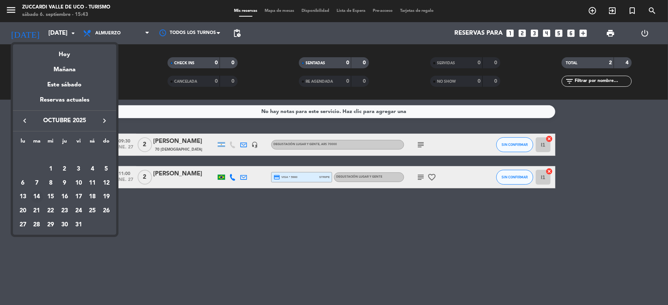
click at [37, 198] on div "14" at bounding box center [37, 196] width 13 height 13
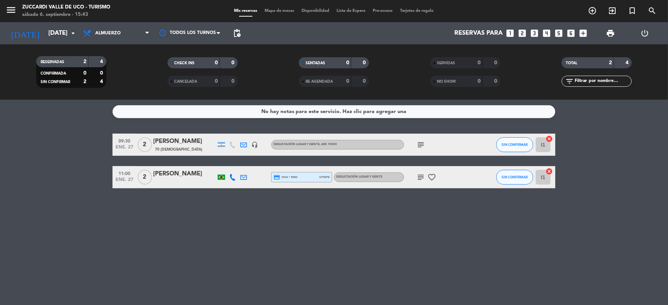
type input "[DATE]"
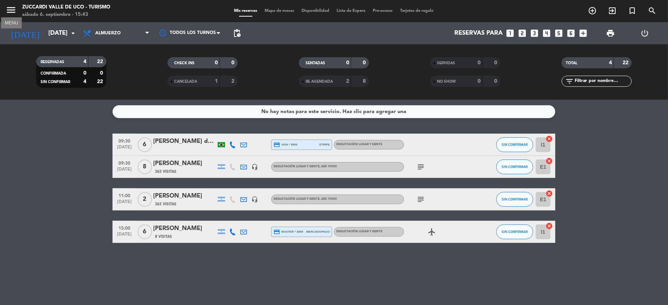
click at [10, 6] on icon "menu" at bounding box center [11, 9] width 11 height 11
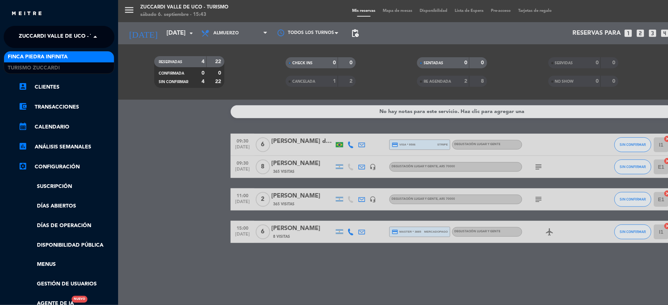
click at [31, 35] on span "Zuccardi Valle de Uco - Turismo" at bounding box center [66, 36] width 95 height 15
click at [31, 55] on span "Finca Piedra Infinita" at bounding box center [38, 57] width 60 height 8
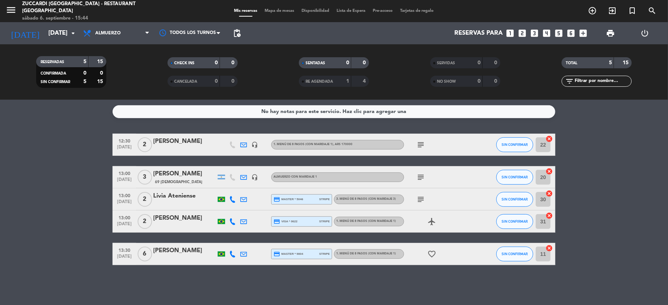
click at [522, 31] on icon "looks_two" at bounding box center [522, 33] width 10 height 10
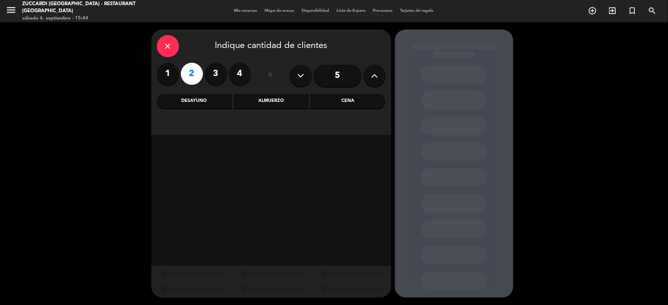
click at [264, 103] on div "Almuerzo" at bounding box center [270, 101] width 75 height 15
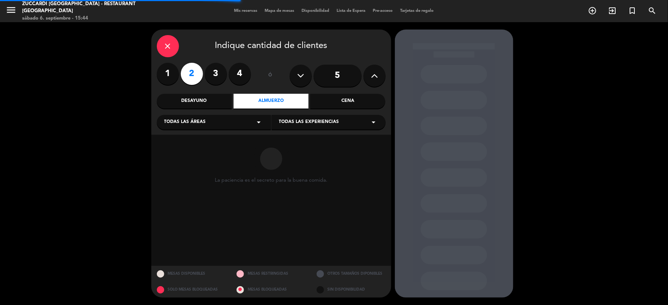
click at [249, 117] on div "Todas las áreas arrow_drop_down" at bounding box center [214, 122] width 114 height 15
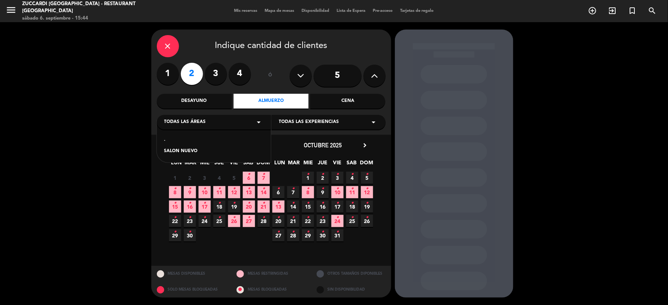
click at [191, 149] on div "SALON NUEVO" at bounding box center [213, 151] width 99 height 7
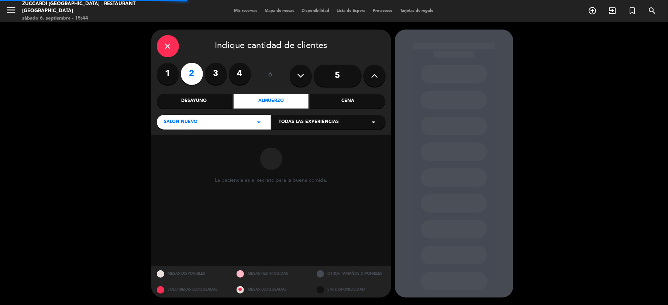
drag, startPoint x: 293, startPoint y: 111, endPoint x: 297, endPoint y: 116, distance: 6.8
click at [295, 112] on div "close Indique cantidad de clientes 1 2 3 4 ó 5 Desayuno Almuerzo Cena SALON NUE…" at bounding box center [271, 82] width 240 height 105
click at [300, 122] on span "Todas las experiencias" at bounding box center [309, 121] width 60 height 7
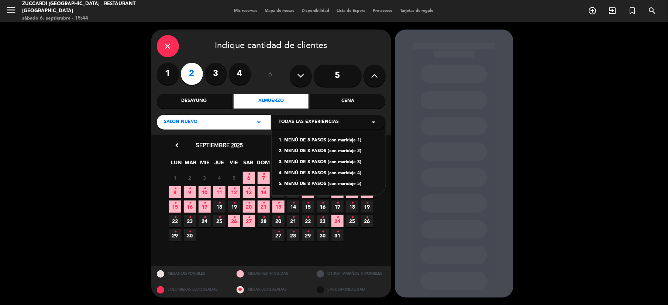
click at [301, 138] on div "1. MENÚ DE 8 PASOS (con maridaje 1)" at bounding box center [328, 140] width 99 height 7
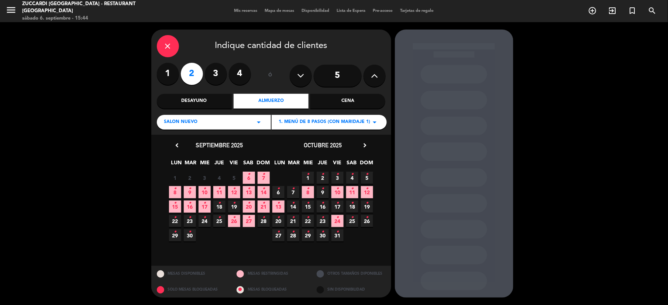
click at [295, 205] on span "14 •" at bounding box center [293, 206] width 12 height 12
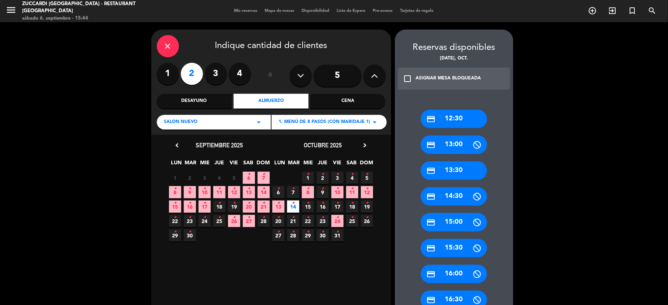
click at [456, 164] on div "credit_card 13:30" at bounding box center [453, 170] width 66 height 18
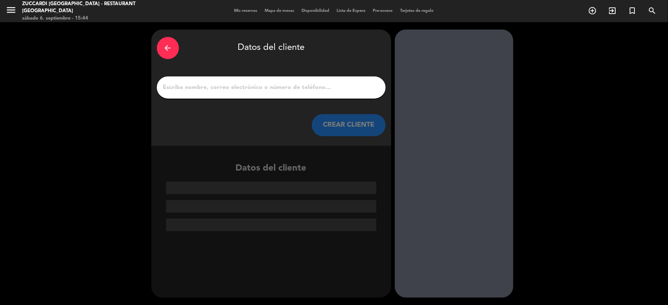
click at [212, 90] on input "1" at bounding box center [271, 87] width 218 height 10
paste input "[DATE][PERSON_NAME]"
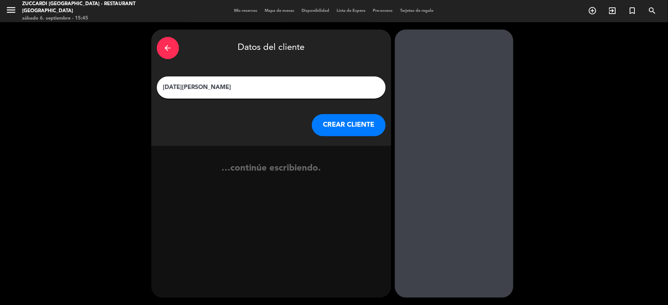
type input "[DATE][PERSON_NAME]"
click at [335, 126] on button "CREAR CLIENTE" at bounding box center [349, 125] width 74 height 22
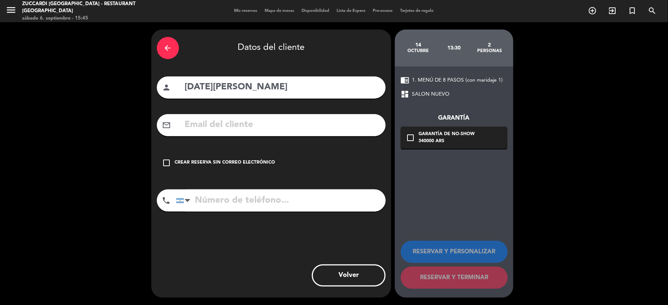
click at [226, 124] on input "text" at bounding box center [282, 124] width 196 height 15
paste input "[EMAIL_ADDRESS][DOMAIN_NAME]"
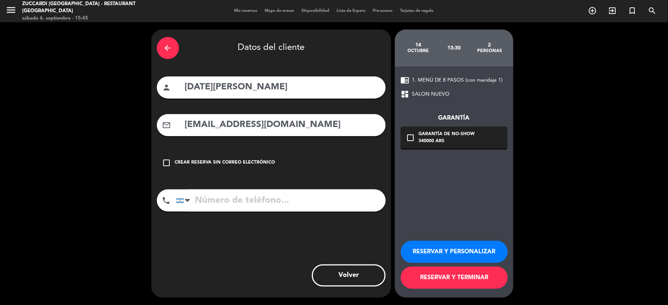
type input "[EMAIL_ADDRESS][DOMAIN_NAME]"
drag, startPoint x: 247, startPoint y: 197, endPoint x: 254, endPoint y: 197, distance: 7.4
click at [249, 197] on input "tel" at bounding box center [281, 200] width 210 height 22
click at [468, 255] on button "RESERVAR Y PERSONALIZAR" at bounding box center [454, 251] width 107 height 22
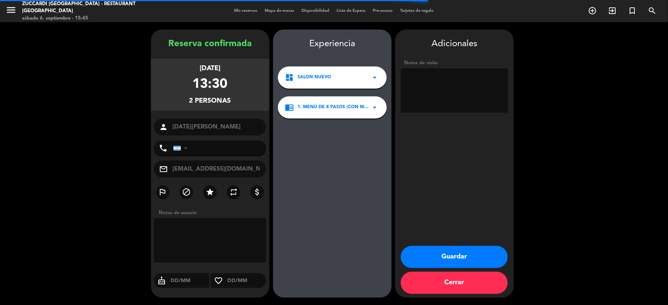
click at [450, 86] on textarea at bounding box center [454, 90] width 107 height 44
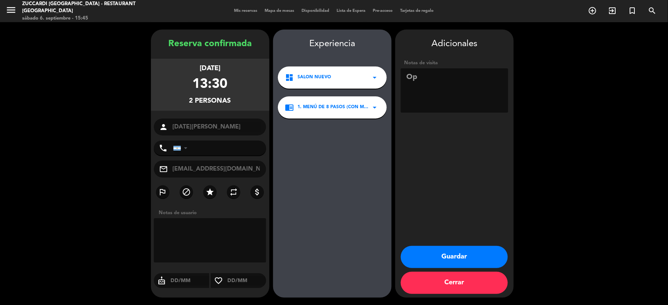
type textarea "O"
type textarea "Paga agencia Wolcen. 1 Pax no come mariscos. Op [PERSON_NAME]"
click at [452, 260] on button "Guardar" at bounding box center [454, 257] width 107 height 22
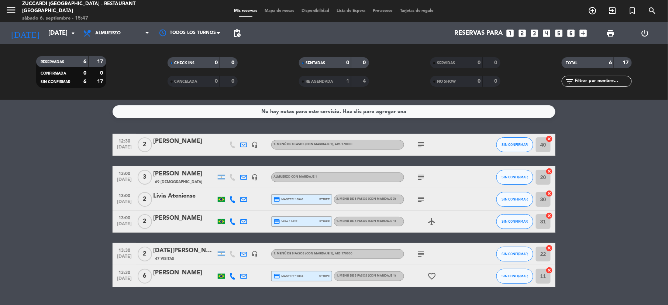
click at [193, 253] on div "[DATE][PERSON_NAME]" at bounding box center [184, 251] width 63 height 10
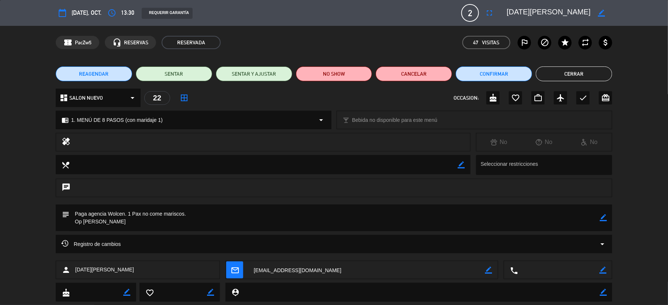
click at [557, 74] on button "Cerrar" at bounding box center [574, 73] width 76 height 15
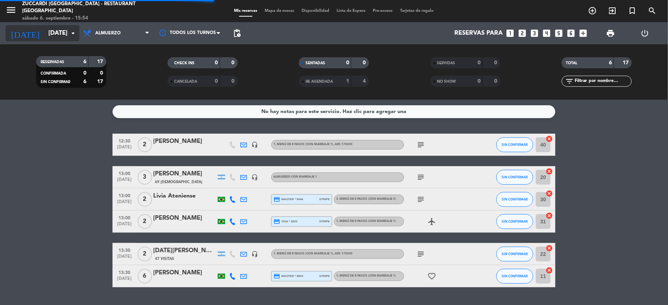
click at [45, 32] on input "[DATE]" at bounding box center [84, 33] width 79 height 14
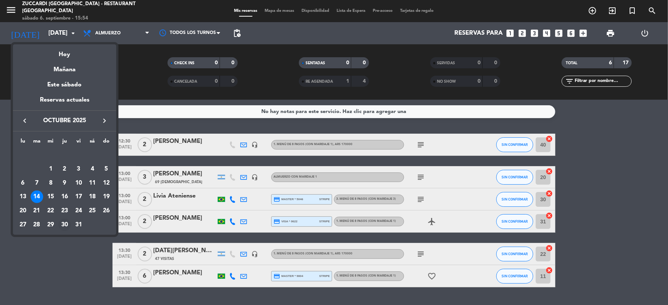
click at [66, 225] on div "30" at bounding box center [64, 224] width 13 height 13
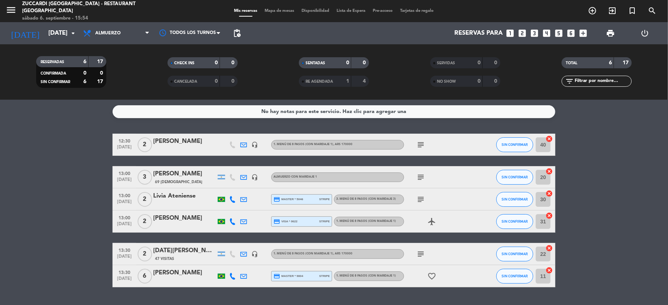
type input "[DEMOGRAPHIC_DATA][DATE]"
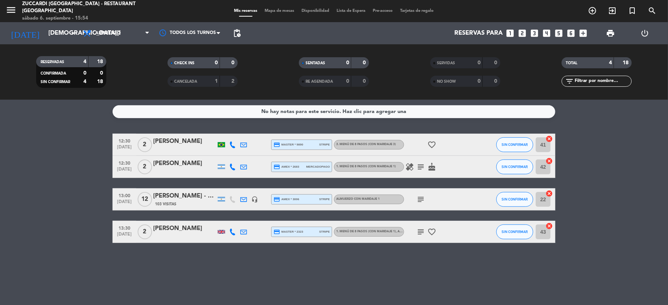
click at [550, 35] on icon "looks_4" at bounding box center [546, 33] width 10 height 10
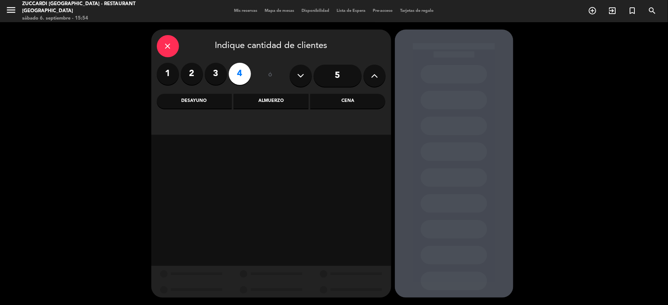
click at [274, 101] on div "Almuerzo" at bounding box center [270, 101] width 75 height 15
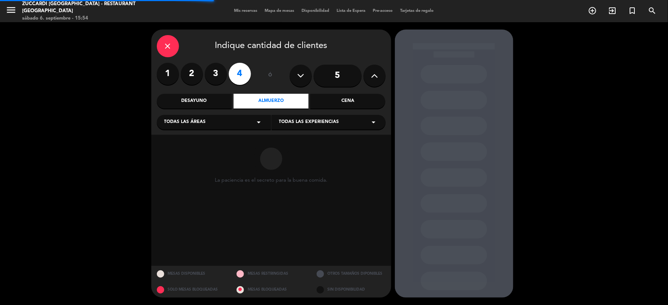
click at [237, 121] on div "Todas las áreas arrow_drop_down" at bounding box center [214, 122] width 114 height 15
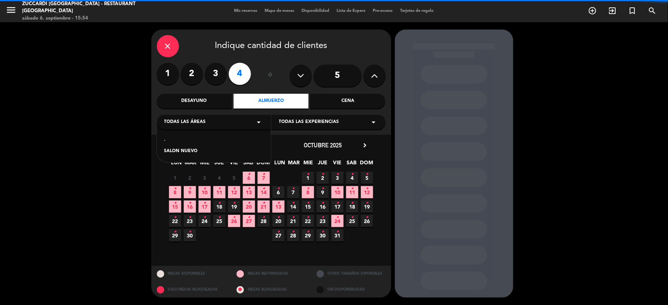
click at [234, 150] on div "SALON NUEVO" at bounding box center [213, 151] width 99 height 7
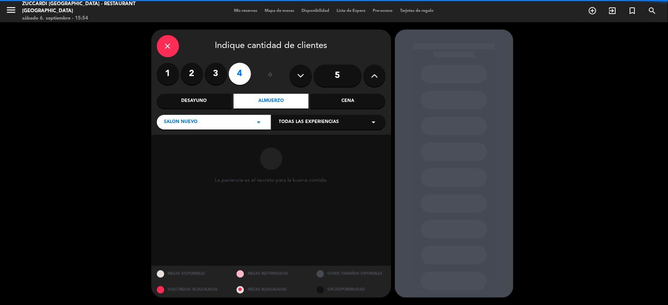
click at [322, 118] on div "Todas las experiencias arrow_drop_down" at bounding box center [328, 122] width 114 height 15
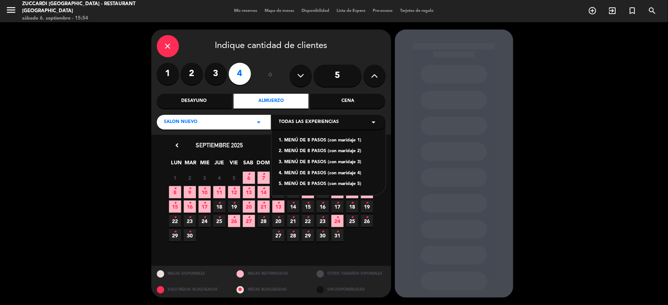
click at [302, 137] on div "1. MENÚ DE 8 PASOS (con maridaje 1)" at bounding box center [328, 140] width 99 height 7
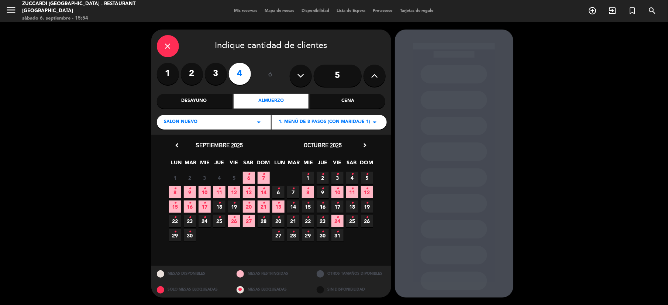
click at [325, 236] on span "30 •" at bounding box center [322, 235] width 12 height 12
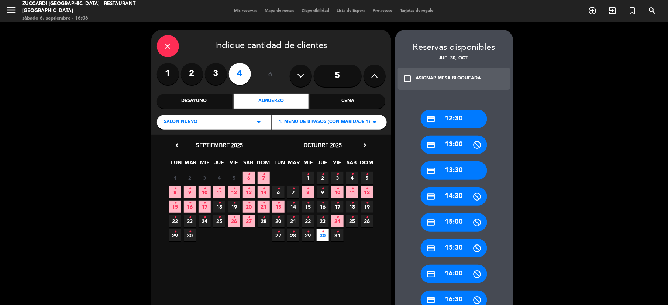
click at [449, 168] on div "credit_card 13:30" at bounding box center [453, 170] width 66 height 18
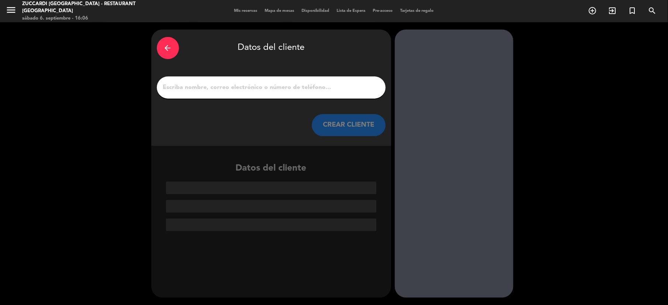
click at [207, 86] on input "1" at bounding box center [271, 87] width 218 height 10
paste input "[PERSON_NAME]"
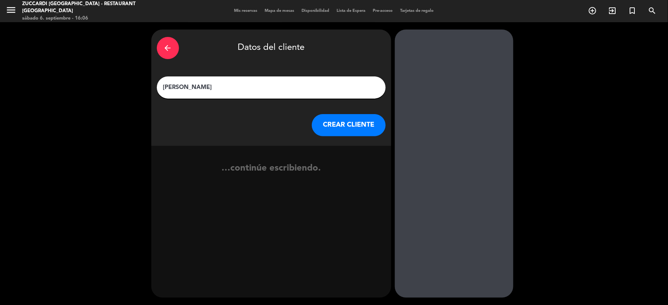
type input "[PERSON_NAME]"
click at [357, 124] on button "CREAR CLIENTE" at bounding box center [349, 125] width 74 height 22
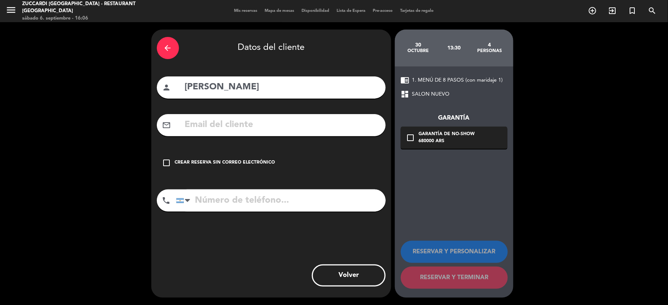
click at [245, 131] on input "text" at bounding box center [282, 124] width 196 height 15
paste input "[EMAIL_ADDRESS][DOMAIN_NAME]>"
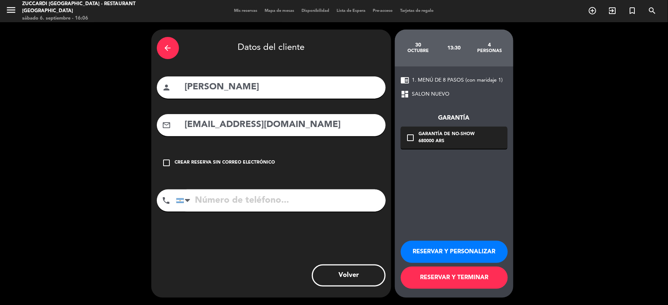
type input "[EMAIL_ADDRESS][DOMAIN_NAME]"
click at [487, 254] on button "RESERVAR Y PERSONALIZAR" at bounding box center [454, 251] width 107 height 22
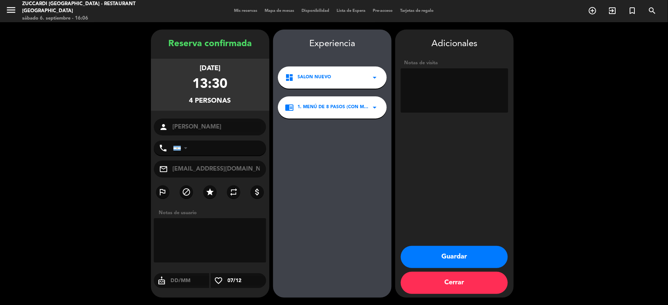
click at [414, 84] on textarea at bounding box center [454, 90] width 107 height 44
type textarea "O"
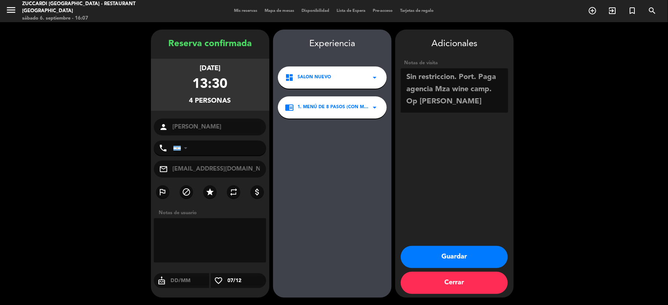
type textarea "Sin restriccion. Port. Paga agencia Mza wine camp. Op [PERSON_NAME]"
click at [433, 247] on button "Guardar" at bounding box center [454, 257] width 107 height 22
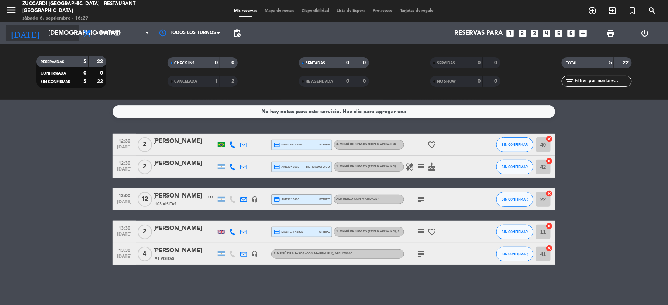
click at [45, 31] on input "[DEMOGRAPHIC_DATA][DATE]" at bounding box center [84, 33] width 79 height 14
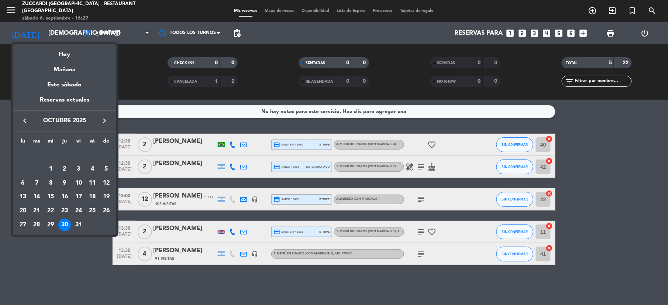
click at [23, 126] on div "keyboard_arrow_left octubre 2025 keyboard_arrow_right" at bounding box center [64, 120] width 103 height 21
click at [27, 119] on icon "keyboard_arrow_left" at bounding box center [24, 120] width 9 height 9
click at [65, 195] on div "18" at bounding box center [64, 196] width 13 height 13
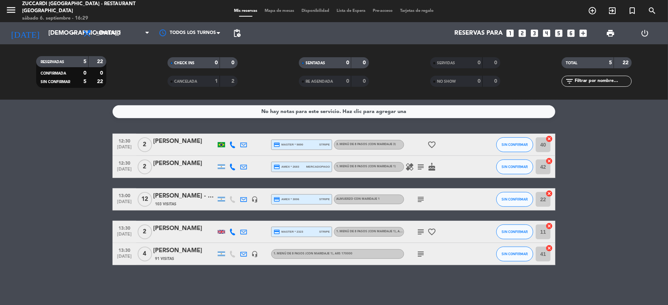
type input "[DEMOGRAPHIC_DATA][DATE]"
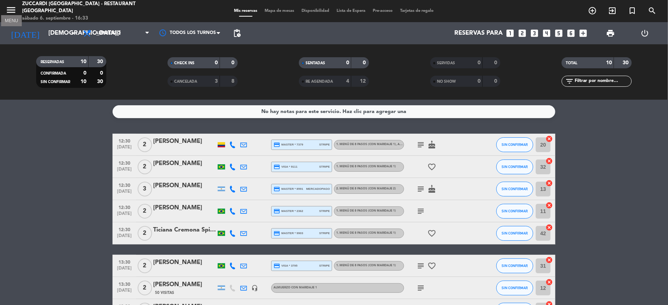
click at [9, 8] on icon "menu" at bounding box center [11, 9] width 11 height 11
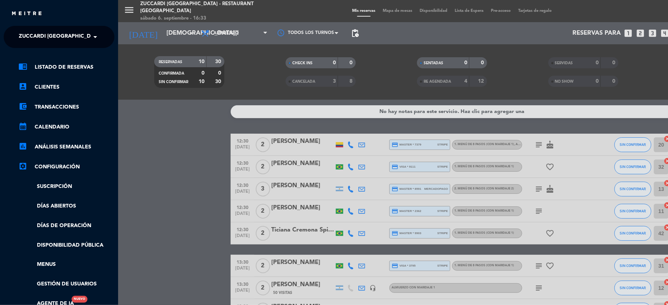
click at [75, 34] on span "Zuccardi [GEOGRAPHIC_DATA] - Restaurant [GEOGRAPHIC_DATA]" at bounding box center [107, 36] width 177 height 15
click at [42, 70] on span "Turismo Zuccardi" at bounding box center [34, 68] width 52 height 8
